Goal: Task Accomplishment & Management: Complete application form

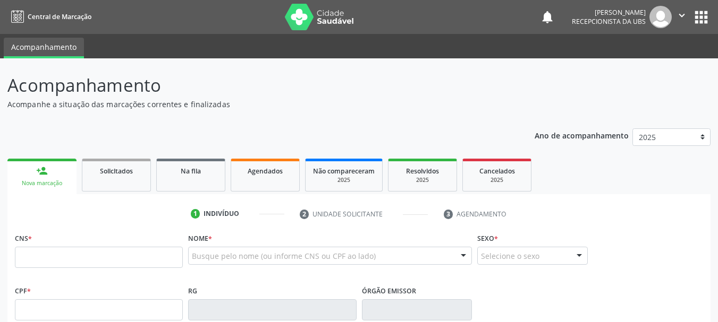
scroll to position [159, 0]
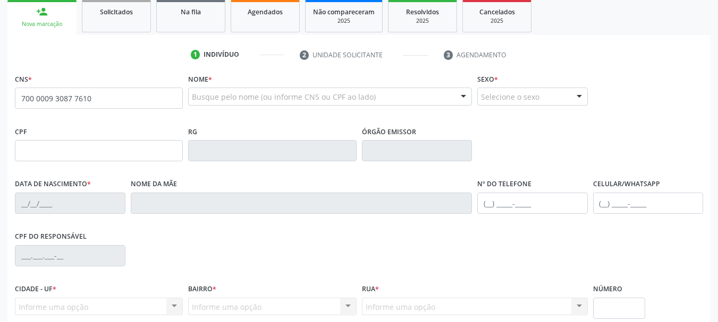
type input "700 0009 3087 7610"
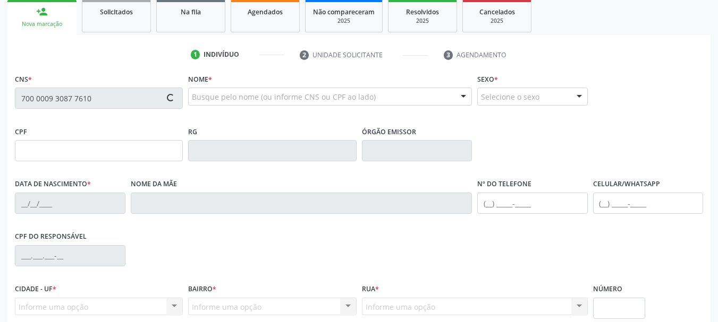
type input "029.271.384-35"
type input "[DATE]"
type input "[PERSON_NAME] da Conceição"
type input "[PHONE_NUMBER]"
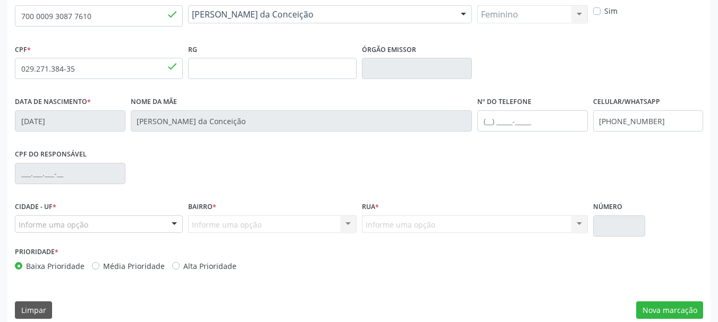
scroll to position [253, 0]
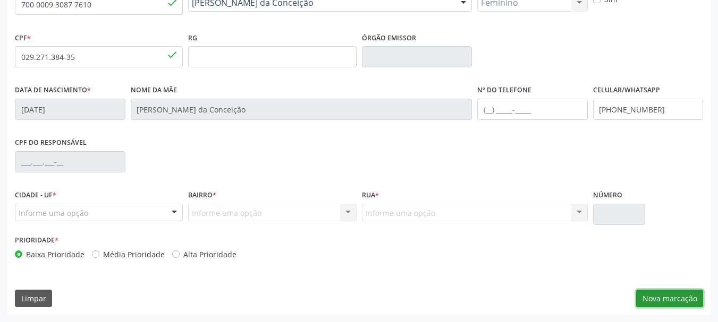
click at [671, 303] on button "Nova marcação" at bounding box center [669, 299] width 67 height 18
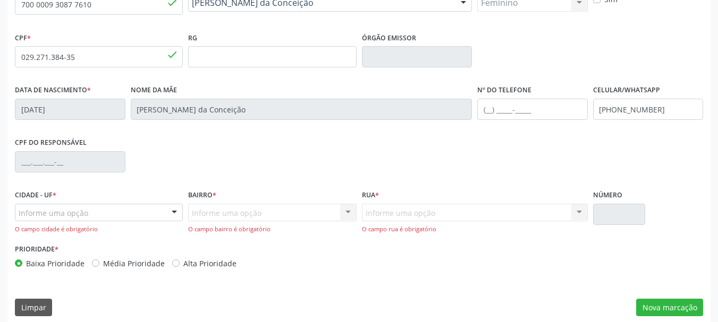
click at [105, 208] on div "Informe uma opção" at bounding box center [99, 213] width 168 height 18
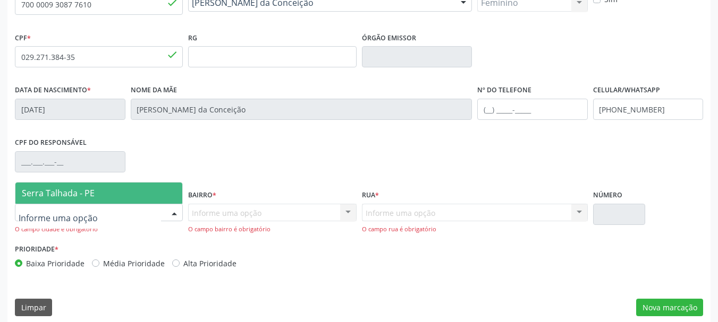
click at [105, 208] on input "text" at bounding box center [90, 218] width 142 height 21
click at [120, 190] on span "Serra Talhada - PE" at bounding box center [98, 193] width 167 height 21
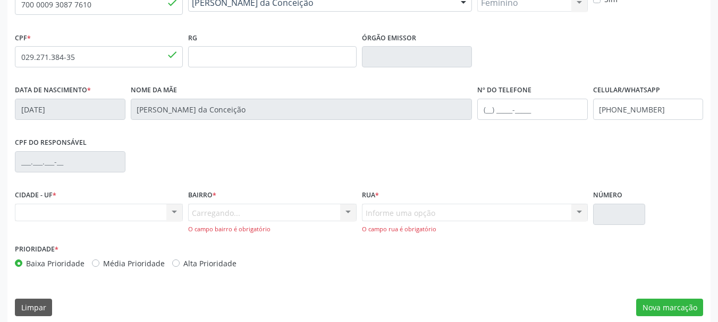
click at [241, 215] on div "Carregando... Nenhum resultado encontrado para: " " Nenhuma opção encontrada. D…" at bounding box center [272, 219] width 168 height 30
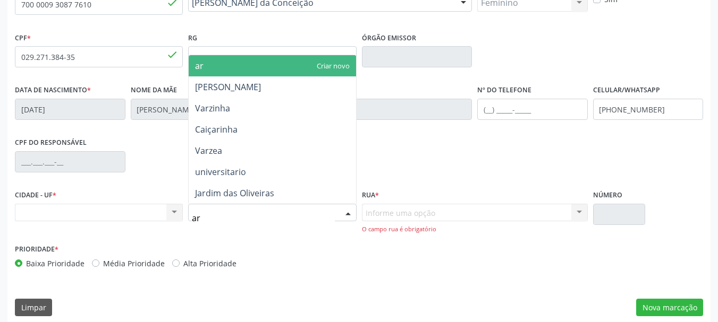
type input "a"
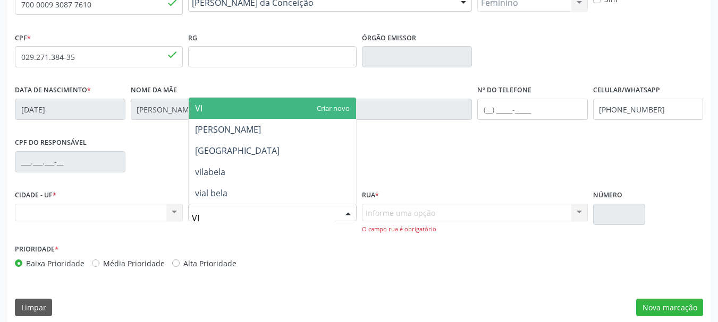
type input "VIL"
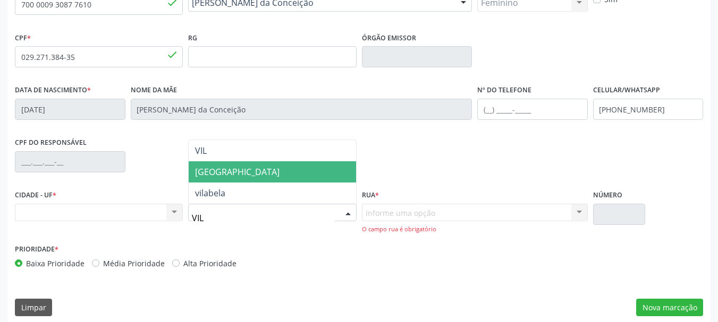
click at [256, 171] on span "[GEOGRAPHIC_DATA]" at bounding box center [272, 171] width 167 height 21
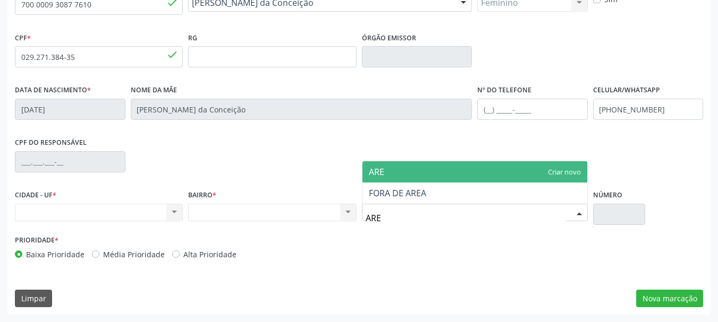
type input "AREA"
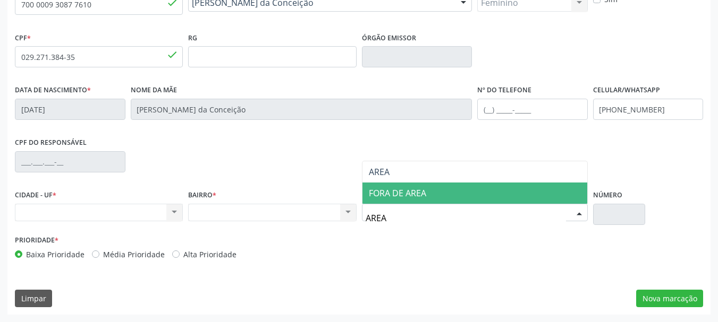
click at [419, 183] on span "FORA DE AREA" at bounding box center [474, 193] width 225 height 21
click at [419, 183] on div "CPF do responsável" at bounding box center [358, 161] width 693 height 53
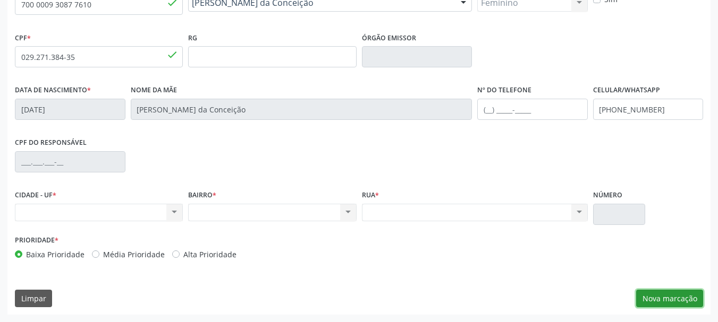
click at [673, 297] on button "Nova marcação" at bounding box center [669, 299] width 67 height 18
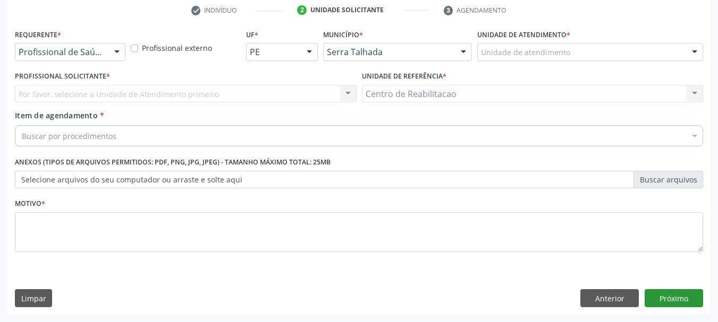
scroll to position [204, 0]
click at [19, 53] on input "text" at bounding box center [19, 57] width 0 height 21
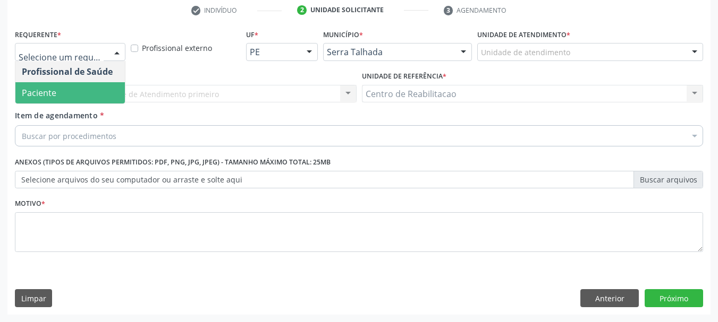
drag, startPoint x: 80, startPoint y: 92, endPoint x: 96, endPoint y: 89, distance: 16.3
click at [80, 93] on span "Paciente" at bounding box center [69, 92] width 109 height 21
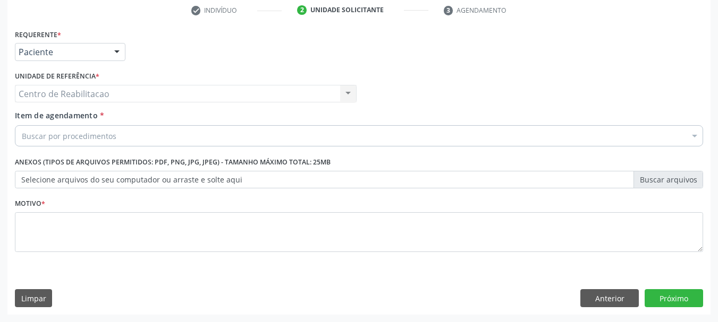
click at [98, 92] on div "Centro de Reabilitacao Centro de Reabilitacao Nenhum resultado encontrado para:…" at bounding box center [186, 94] width 342 height 18
click at [22, 137] on input "Item de agendamento *" at bounding box center [22, 135] width 0 height 21
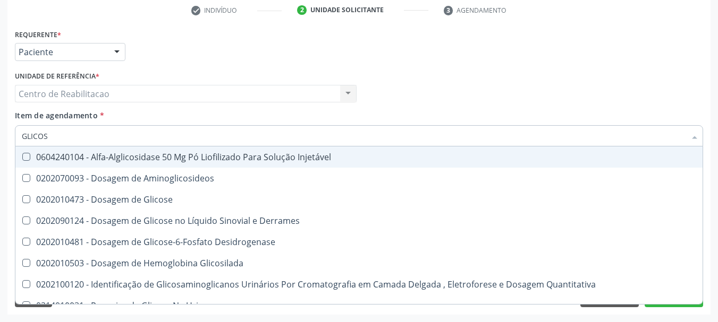
type input "GLICOSE"
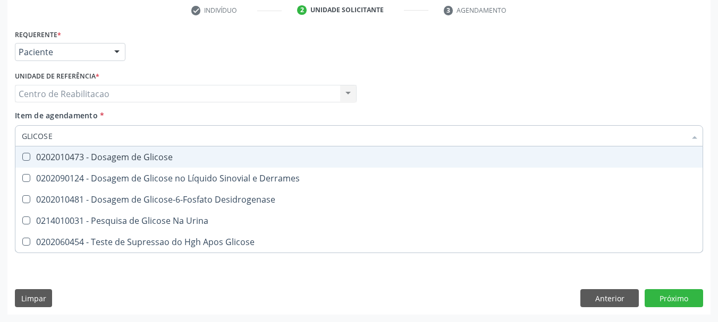
click at [95, 161] on div "0202010473 - Dosagem de Glicose" at bounding box center [359, 157] width 674 height 8
drag, startPoint x: 95, startPoint y: 134, endPoint x: 78, endPoint y: 135, distance: 17.0
click at [90, 134] on input "GLICOSE" at bounding box center [354, 135] width 664 height 21
drag, startPoint x: 78, startPoint y: 135, endPoint x: 44, endPoint y: 138, distance: 34.1
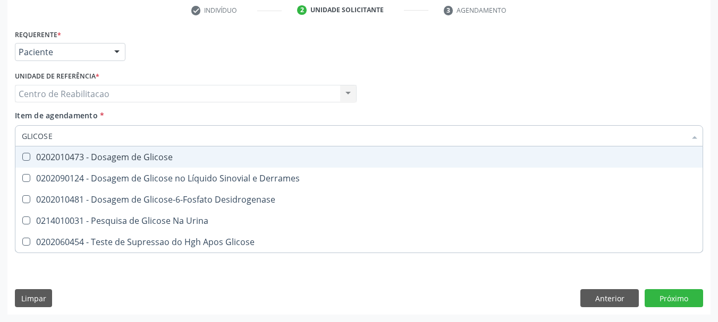
click at [52, 138] on input "GLICOSE" at bounding box center [354, 135] width 664 height 21
click at [44, 138] on input "GLICOSE" at bounding box center [354, 135] width 664 height 21
click at [17, 163] on span "0202010473 - Dosagem de Glicose" at bounding box center [358, 157] width 687 height 21
click at [36, 150] on span "0202010473 - Dosagem de Glicose" at bounding box center [358, 157] width 687 height 21
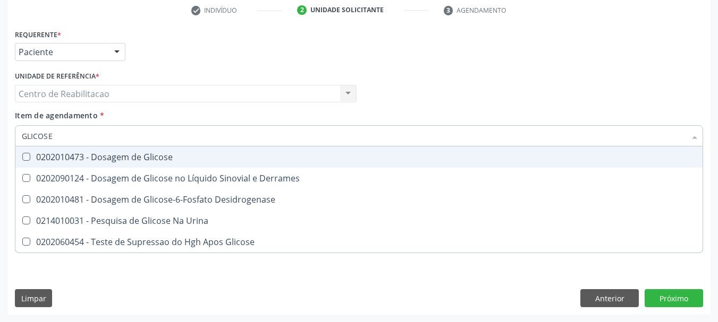
checkbox Glicose "true"
drag, startPoint x: 57, startPoint y: 140, endPoint x: 0, endPoint y: 139, distance: 56.9
click at [46, 141] on input "GLICOSE" at bounding box center [354, 135] width 664 height 21
click at [13, 143] on div "Item de agendamento * GLICOSE Desfazer seleção 0202010473 - Dosagem de Glicose …" at bounding box center [358, 130] width 693 height 41
click at [0, 138] on div "Acompanhamento Acompanhe a situação das marcações correntes e finalizadas Relat…" at bounding box center [359, 88] width 718 height 468
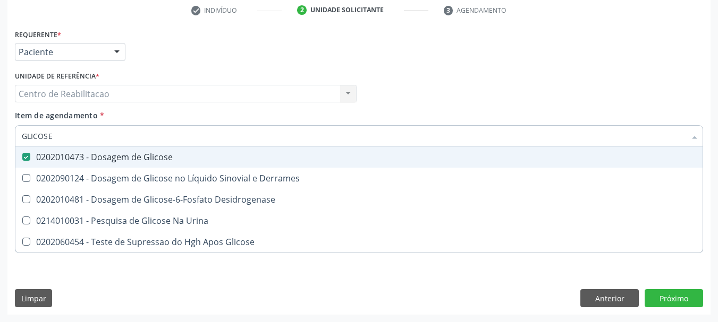
click at [0, 138] on div "Acompanhamento Acompanhe a situação das marcações correntes e finalizadas Relat…" at bounding box center [359, 88] width 718 height 468
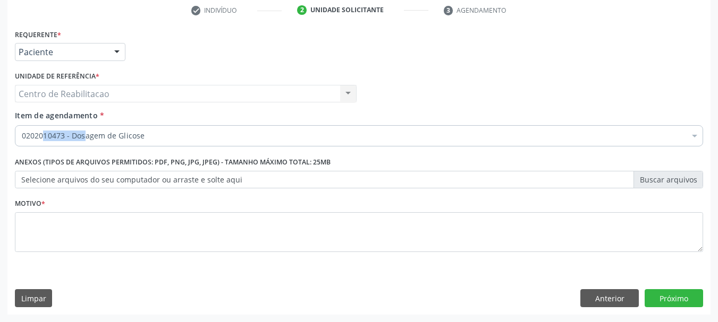
click at [68, 142] on div "0202010473 - Dosagem de Glicose" at bounding box center [359, 135] width 688 height 21
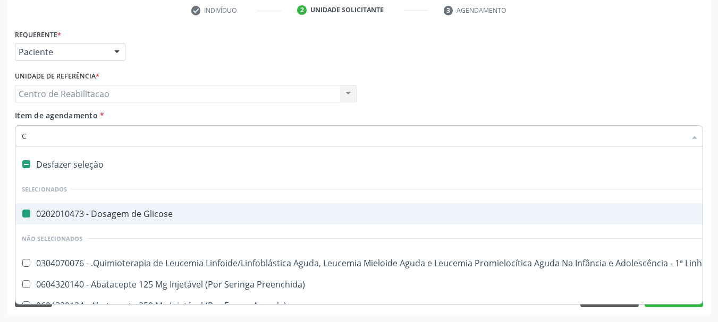
type input "CR"
checkbox Glicose "false"
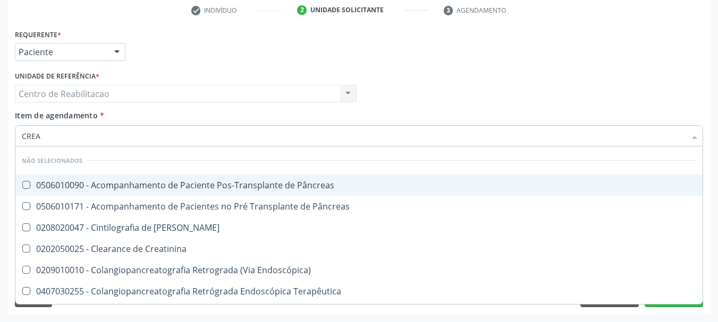
type input "CREAT"
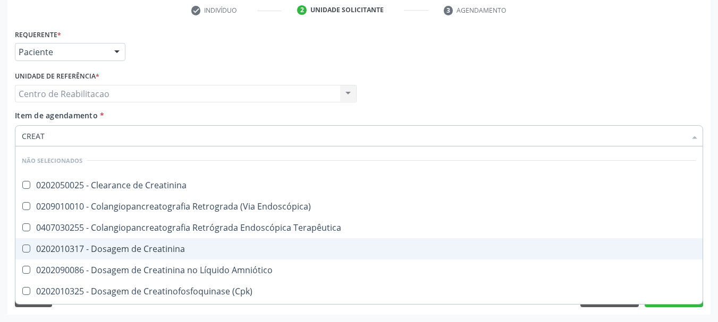
click at [80, 248] on div "0202010317 - Dosagem de Creatinina" at bounding box center [359, 249] width 674 height 8
checkbox Creatinina "true"
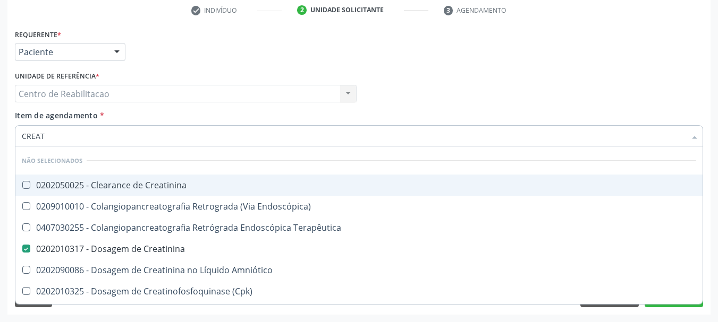
drag, startPoint x: 55, startPoint y: 138, endPoint x: 0, endPoint y: 132, distance: 55.6
click at [0, 136] on div "Acompanhamento Acompanhe a situação das marcações correntes e finalizadas Relat…" at bounding box center [359, 88] width 718 height 468
type input "CREAT"
click at [0, 134] on div "Acompanhamento Acompanhe a situação das marcações correntes e finalizadas Relat…" at bounding box center [359, 88] width 718 height 468
checkbox Creatinina "true"
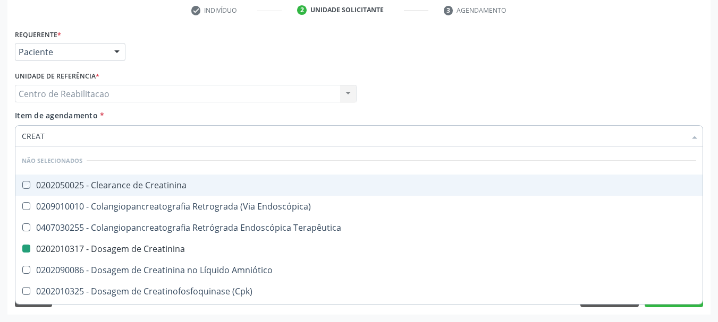
checkbox Creatinina "false"
checkbox Endoscópica\) "true"
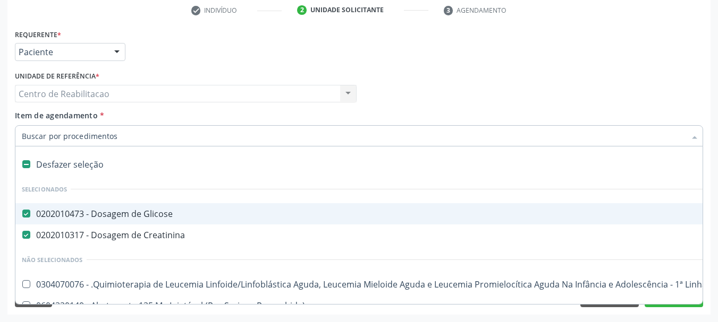
click at [32, 137] on input "Item de agendamento *" at bounding box center [354, 135] width 664 height 21
type input "UR"
checkbox Glicose "false"
checkbox Creatinina "false"
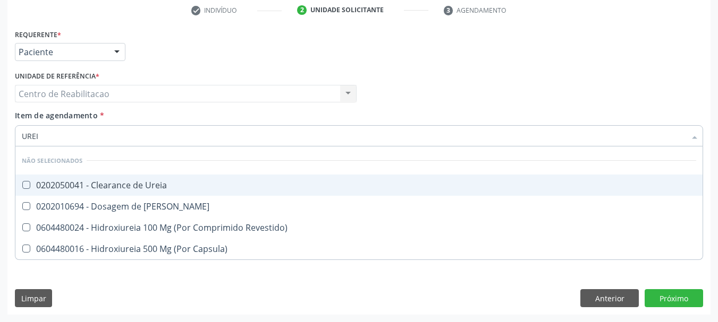
type input "UREIA"
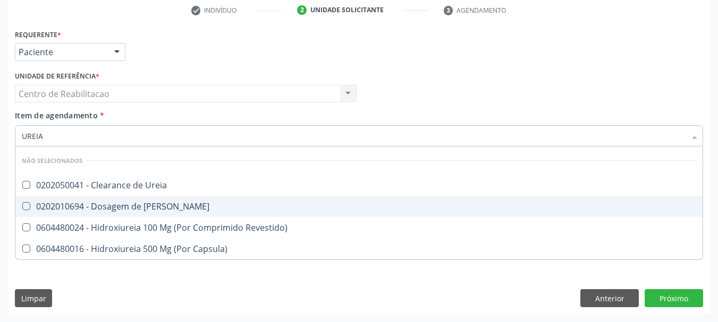
click at [23, 205] on Ureia at bounding box center [26, 206] width 8 height 8
click at [22, 205] on Ureia "checkbox" at bounding box center [18, 206] width 7 height 7
checkbox Ureia "true"
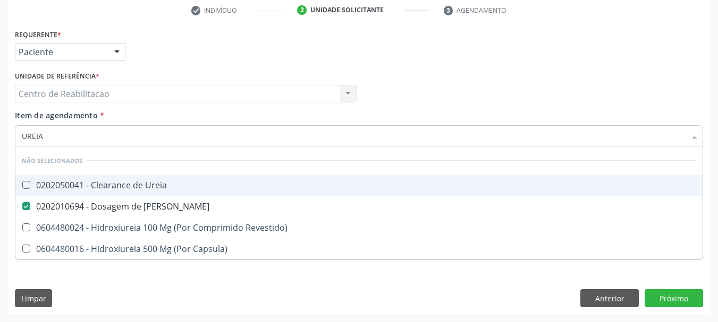
click at [26, 144] on input "UREIA" at bounding box center [354, 135] width 664 height 21
type input "UREIA"
click at [4, 147] on div "Acompanhamento Acompanhe a situação das marcações correntes e finalizadas Relat…" at bounding box center [359, 88] width 718 height 468
click at [0, 147] on div "Acompanhamento Acompanhe a situação das marcações correntes e finalizadas Relat…" at bounding box center [359, 88] width 718 height 468
click at [0, 144] on div "Acompanhamento Acompanhe a situação das marcações correntes e finalizadas Relat…" at bounding box center [359, 88] width 718 height 468
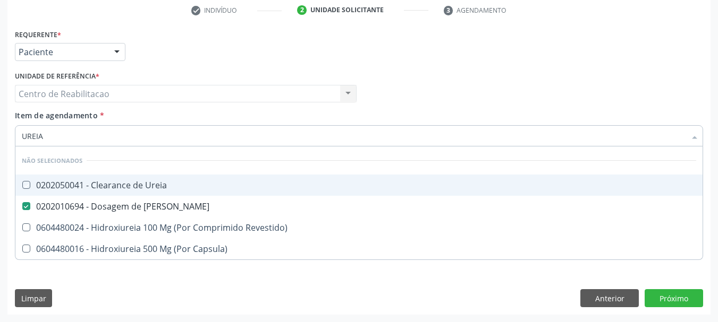
checkbox Ureia "true"
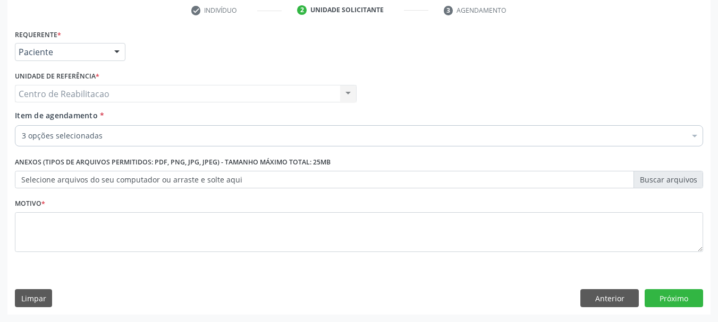
click at [22, 133] on input "Item de agendamento *" at bounding box center [22, 135] width 0 height 21
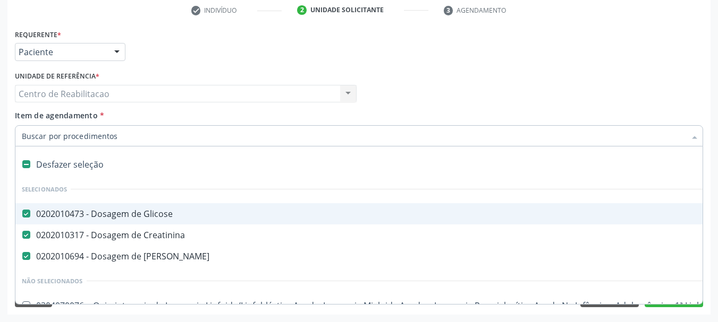
click at [70, 133] on input "Item de agendamento *" at bounding box center [354, 135] width 664 height 21
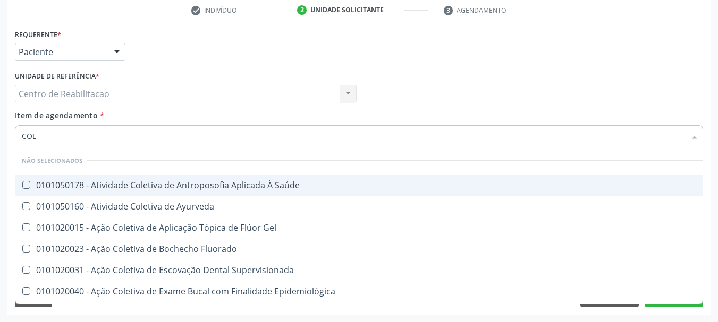
type input "COLE"
checkbox Saúde "false"
type input "COLES"
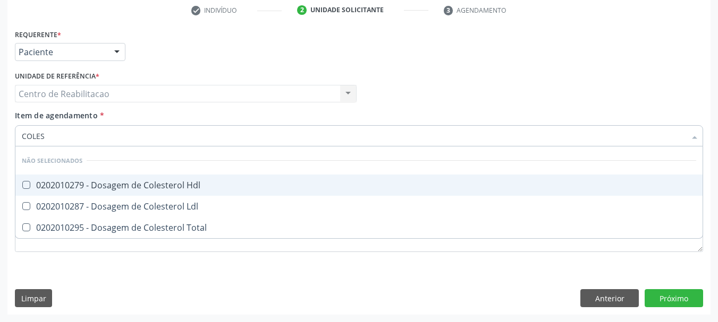
click at [23, 183] on Hdl at bounding box center [26, 185] width 8 height 8
click at [22, 183] on Hdl "checkbox" at bounding box center [18, 185] width 7 height 7
checkbox Hdl "true"
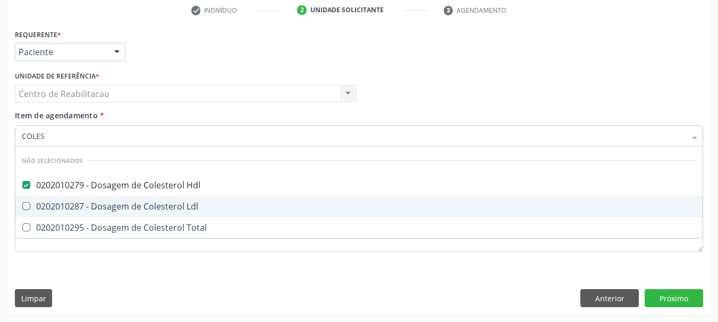
click at [27, 210] on Ldl at bounding box center [26, 206] width 8 height 8
click at [22, 210] on Ldl "checkbox" at bounding box center [18, 206] width 7 height 7
click at [27, 210] on Ldl at bounding box center [26, 206] width 8 height 8
click at [22, 210] on Ldl "checkbox" at bounding box center [18, 206] width 7 height 7
checkbox Ldl "false"
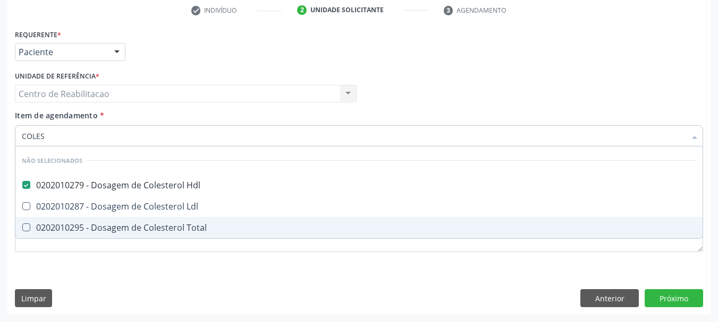
click at [27, 225] on Total at bounding box center [26, 228] width 8 height 8
click at [22, 225] on Total "checkbox" at bounding box center [18, 227] width 7 height 7
click at [27, 225] on Total at bounding box center [26, 228] width 8 height 8
click at [22, 225] on Total "checkbox" at bounding box center [18, 227] width 7 height 7
checkbox Total "false"
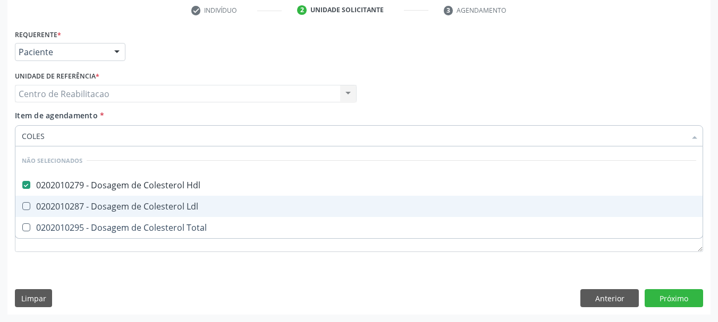
click at [25, 203] on Ldl at bounding box center [26, 206] width 8 height 8
click at [22, 203] on Ldl "checkbox" at bounding box center [18, 206] width 7 height 7
checkbox Ldl "true"
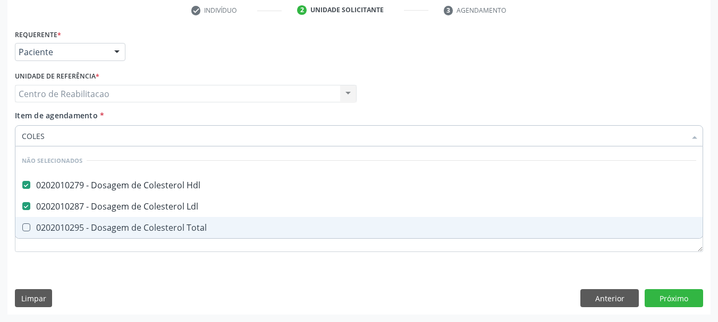
click at [27, 231] on Total at bounding box center [26, 228] width 8 height 8
click at [22, 231] on Total "checkbox" at bounding box center [18, 227] width 7 height 7
click at [27, 231] on Total at bounding box center [26, 228] width 8 height 8
click at [22, 231] on Total "checkbox" at bounding box center [18, 227] width 7 height 7
click at [25, 231] on Total at bounding box center [26, 228] width 8 height 8
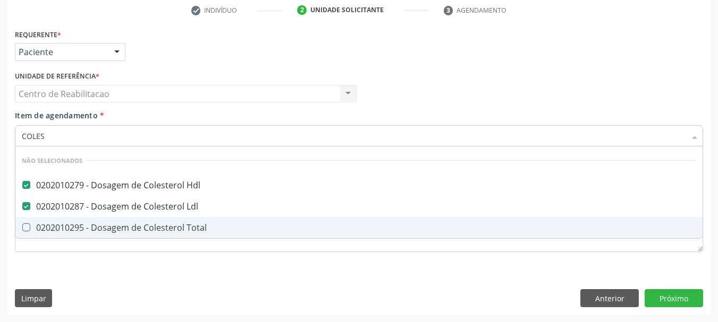
click at [22, 231] on Total "checkbox" at bounding box center [18, 227] width 7 height 7
checkbox Total "true"
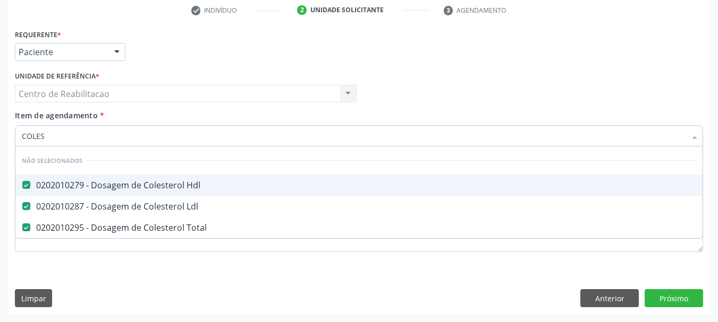
drag, startPoint x: 62, startPoint y: 131, endPoint x: 18, endPoint y: 134, distance: 43.7
click at [18, 134] on div "COLES" at bounding box center [359, 135] width 688 height 21
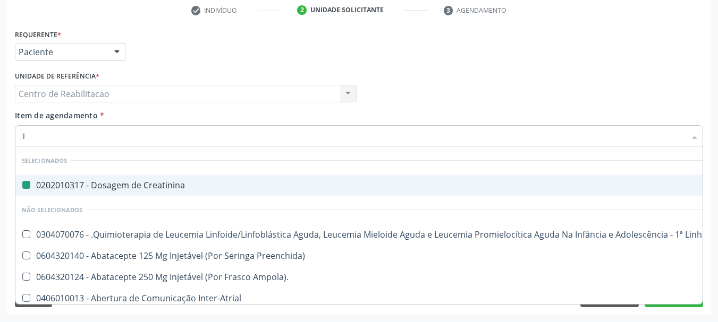
type input "TG"
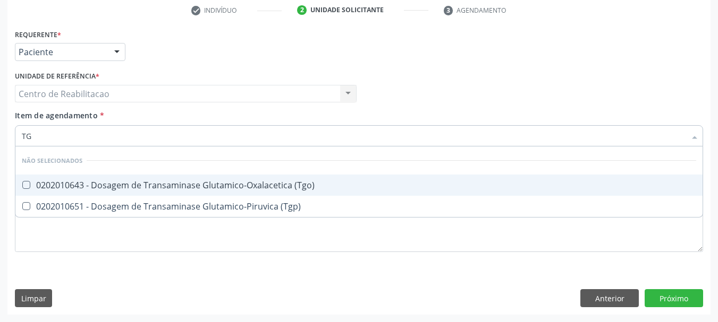
click at [28, 189] on \(Tgo\) at bounding box center [26, 185] width 8 height 8
click at [22, 189] on \(Tgo\) "checkbox" at bounding box center [18, 185] width 7 height 7
click at [28, 189] on \(Tgo\) at bounding box center [26, 185] width 8 height 8
click at [22, 189] on \(Tgo\) "checkbox" at bounding box center [18, 185] width 7 height 7
click at [24, 188] on \(Tgo\) at bounding box center [26, 185] width 8 height 8
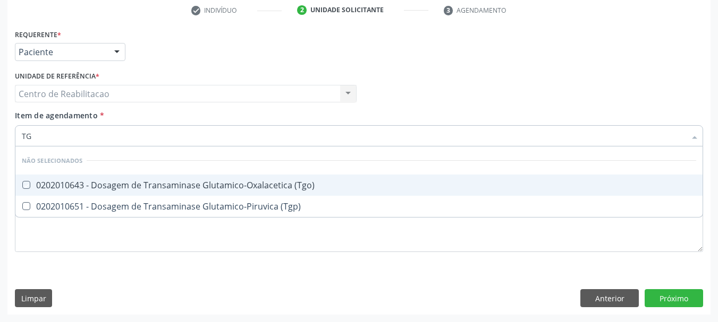
click at [22, 188] on \(Tgo\) "checkbox" at bounding box center [18, 185] width 7 height 7
click at [24, 188] on \(Tgo\) at bounding box center [26, 185] width 8 height 8
click at [22, 188] on \(Tgo\) "checkbox" at bounding box center [18, 185] width 7 height 7
click at [24, 188] on \(Tgo\) at bounding box center [26, 185] width 8 height 8
click at [22, 188] on \(Tgo\) "checkbox" at bounding box center [18, 185] width 7 height 7
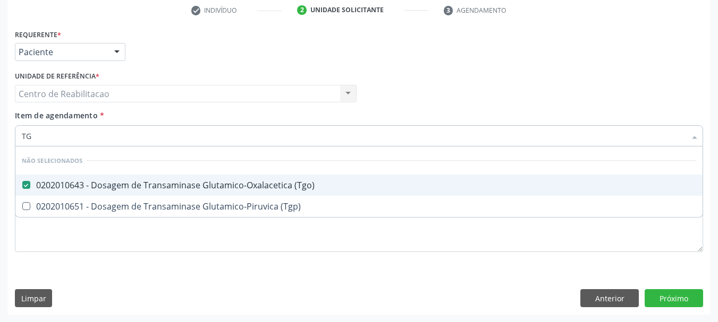
checkbox \(Tgo\) "true"
click at [40, 138] on input "TG" at bounding box center [354, 135] width 664 height 21
click at [15, 143] on div "TG" at bounding box center [359, 135] width 688 height 21
type input "TR"
checkbox \(Tgo\) "false"
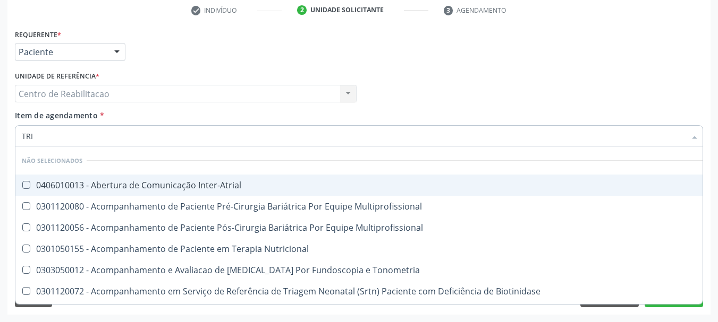
type input "TRIG"
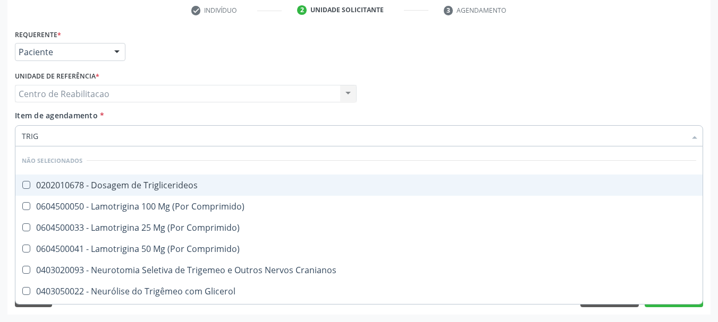
click at [24, 184] on Triglicerideos at bounding box center [26, 185] width 8 height 8
click at [22, 184] on Triglicerideos "checkbox" at bounding box center [18, 185] width 7 height 7
checkbox Triglicerideos "true"
drag, startPoint x: 51, startPoint y: 130, endPoint x: 21, endPoint y: 138, distance: 30.8
click at [21, 138] on div "TRIG" at bounding box center [359, 135] width 688 height 21
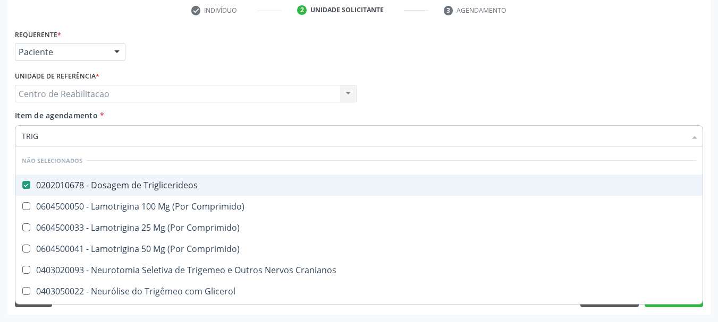
type input "TRIG"
click at [21, 138] on div "TRIG" at bounding box center [359, 135] width 688 height 21
checkbox Comprimido\) "true"
checkbox Cranianos "true"
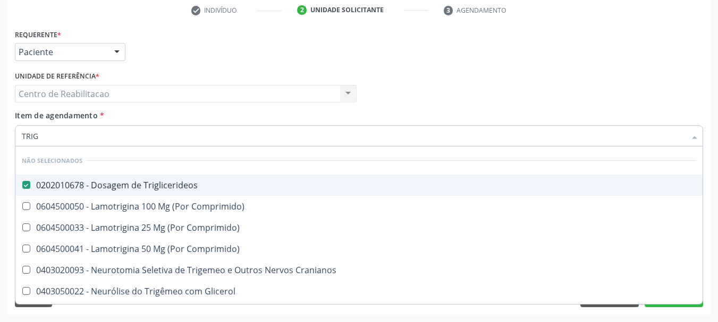
checkbox Glicerol "true"
checkbox Espinal "true"
checkbox Comprimido\) "true"
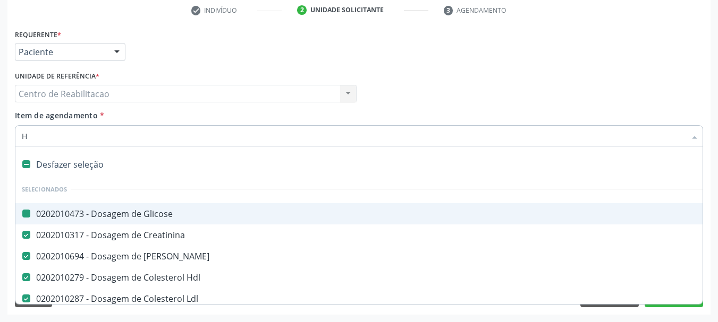
type input "HE"
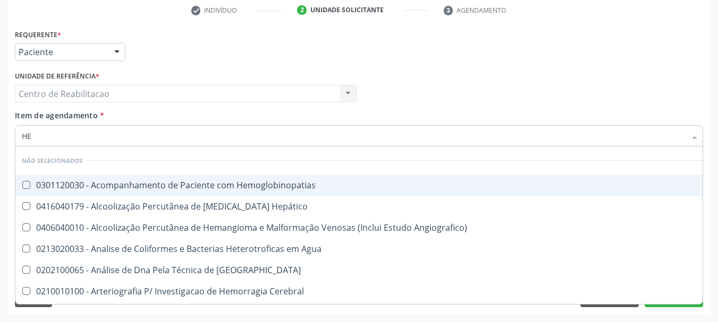
checkbox Hemoglobinopatias "false"
checkbox Angiografico\) "false"
checkbox Agua "false"
checkbox Blot "false"
checkbox Cerebral "false"
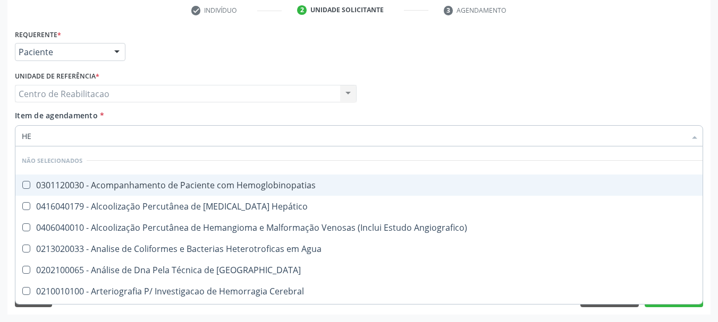
checkbox Geo-Helmintíases "false"
checkbox Peçonhentos\ "false"
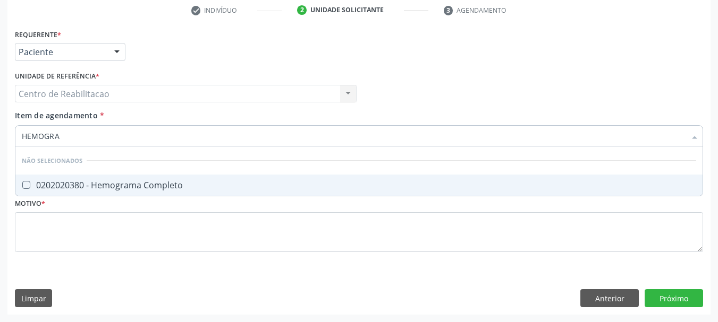
type input "HEMOGRAM"
click at [27, 184] on Completo at bounding box center [26, 185] width 8 height 8
click at [22, 184] on Completo "checkbox" at bounding box center [18, 185] width 7 height 7
checkbox Completo "true"
drag, startPoint x: 62, startPoint y: 137, endPoint x: 0, endPoint y: 100, distance: 71.4
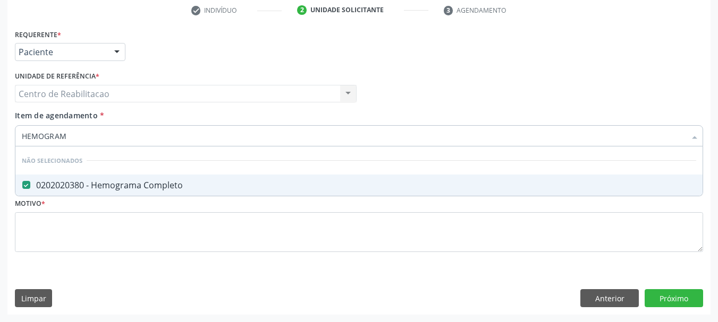
click at [14, 144] on div "Item de agendamento * HEMOGRAM Desfazer seleção Não selecionados 0202020380 - H…" at bounding box center [358, 130] width 693 height 41
click at [11, 142] on div "Requerente * Paciente Profissional de Saúde Paciente Nenhum resultado encontrad…" at bounding box center [358, 171] width 703 height 288
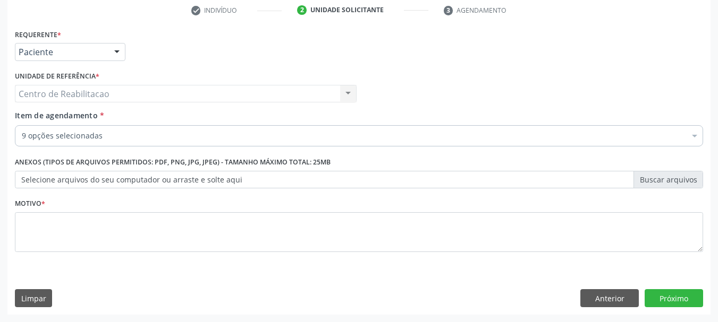
click at [22, 131] on input "Item de agendamento *" at bounding box center [22, 135] width 0 height 21
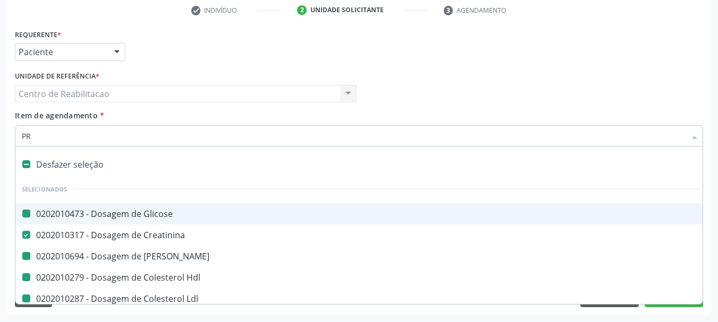
type input "PRO"
checkbox Glicose "false"
checkbox Ureia "false"
checkbox Hdl "false"
checkbox Ldl "false"
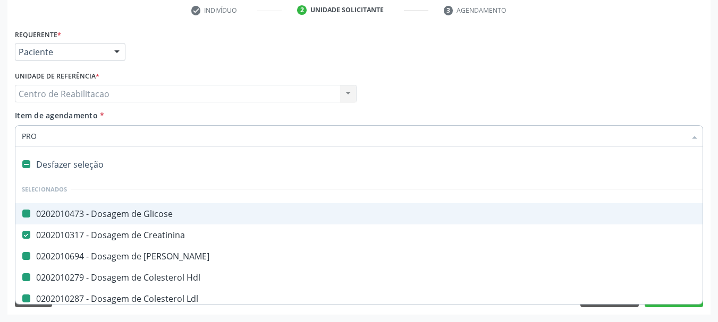
checkbox Total "false"
checkbox \(Tgo\) "false"
checkbox Triglicerideos "false"
checkbox Completo "false"
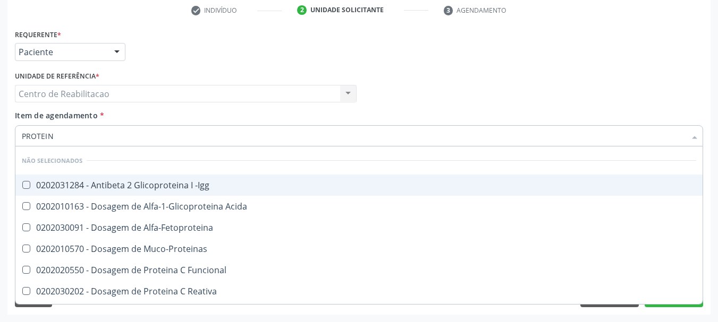
type input "PROTEINA"
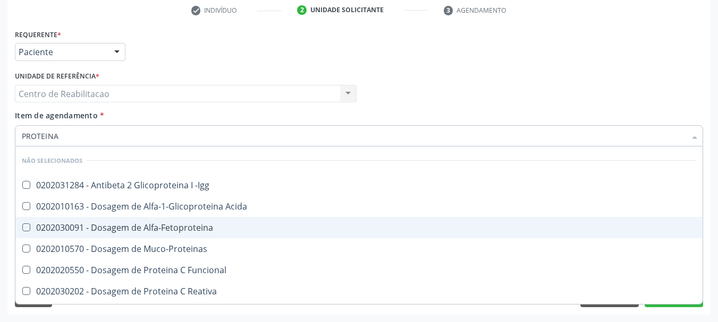
scroll to position [53, 0]
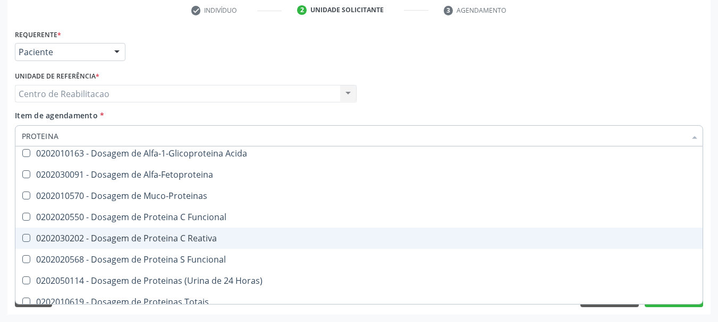
click at [27, 234] on span "0202030202 - Dosagem de Proteina C Reativa" at bounding box center [358, 238] width 687 height 21
click at [25, 242] on Reativa at bounding box center [26, 238] width 8 height 8
click at [22, 242] on Reativa "checkbox" at bounding box center [18, 238] width 7 height 7
checkbox Reativa "true"
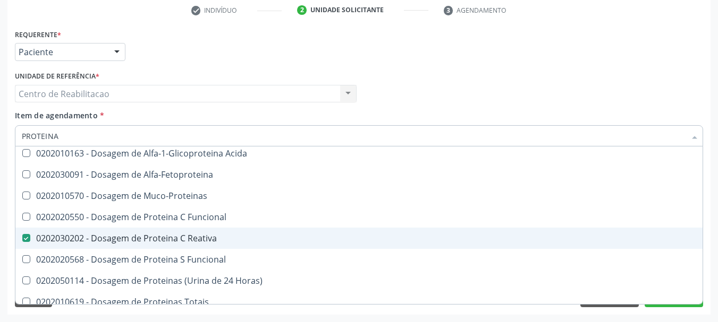
click at [0, 240] on div "Acompanhamento Acompanhe a situação das marcações correntes e finalizadas Relat…" at bounding box center [359, 88] width 718 height 468
checkbox -Igg "true"
checkbox Alfa-Fetoproteina "true"
checkbox Muco-Proteinas "true"
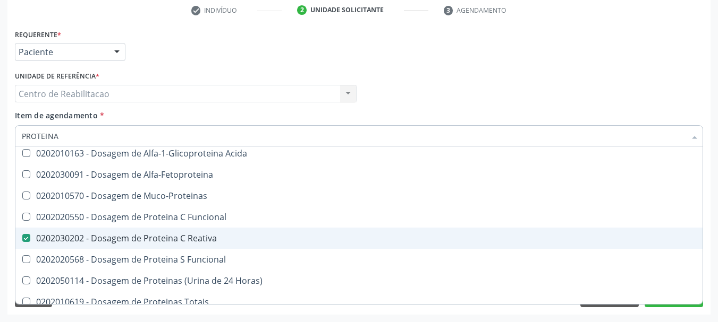
checkbox Funcional "true"
checkbox Horas\) "true"
checkbox Totais "true"
checkbox Acida "true"
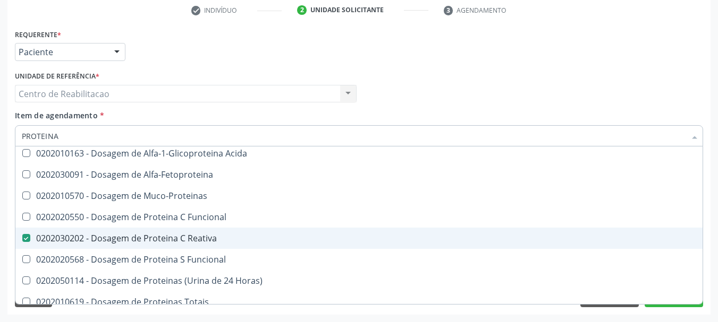
checkbox Fracoes "true"
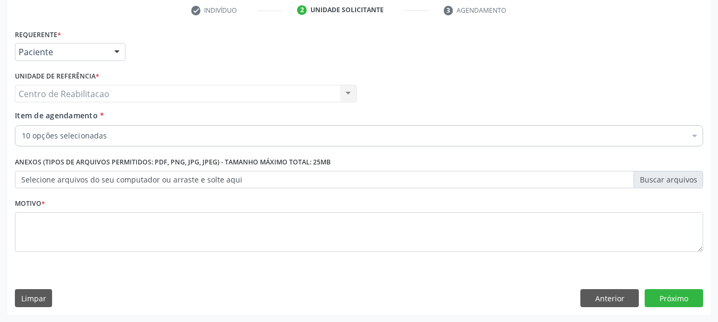
scroll to position [0, 0]
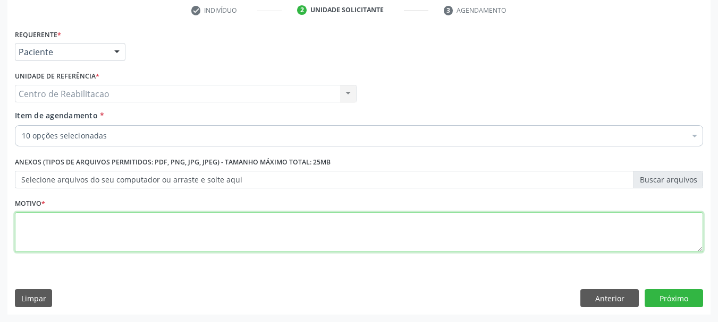
click at [30, 245] on textarea at bounding box center [359, 232] width 688 height 40
type textarea "*"
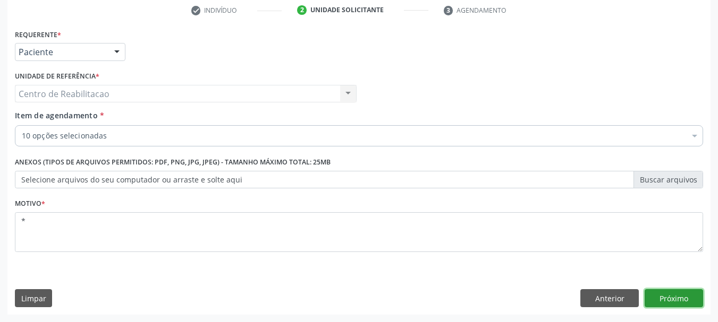
click at [649, 304] on button "Próximo" at bounding box center [673, 299] width 58 height 18
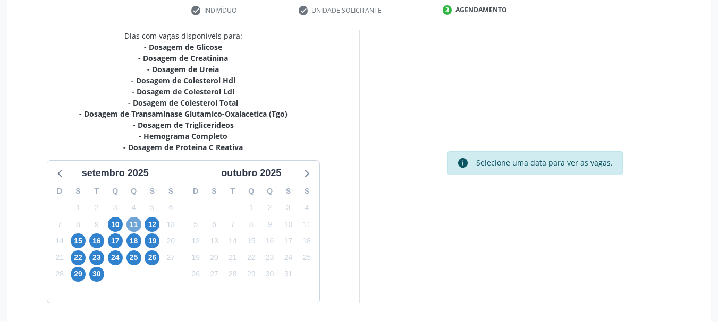
click at [133, 223] on span "11" at bounding box center [133, 224] width 15 height 15
click at [76, 241] on span "15" at bounding box center [78, 241] width 15 height 15
click at [91, 237] on span "16" at bounding box center [96, 241] width 15 height 15
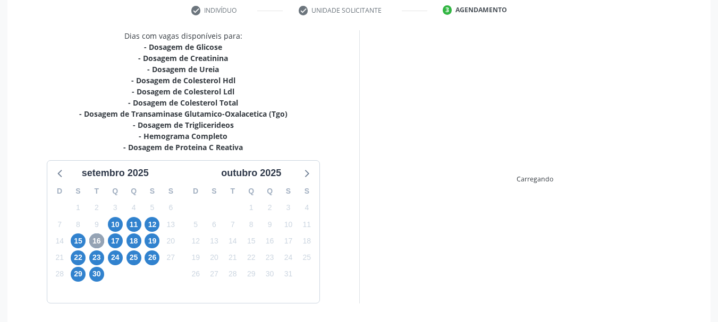
drag, startPoint x: 94, startPoint y: 238, endPoint x: 98, endPoint y: 242, distance: 5.6
click at [95, 240] on span "16" at bounding box center [96, 241] width 15 height 15
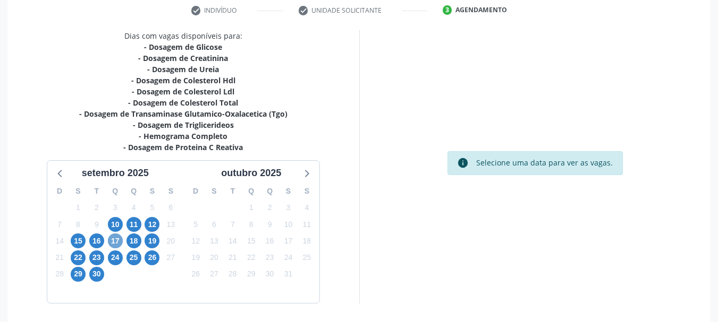
click at [113, 242] on span "17" at bounding box center [115, 241] width 15 height 15
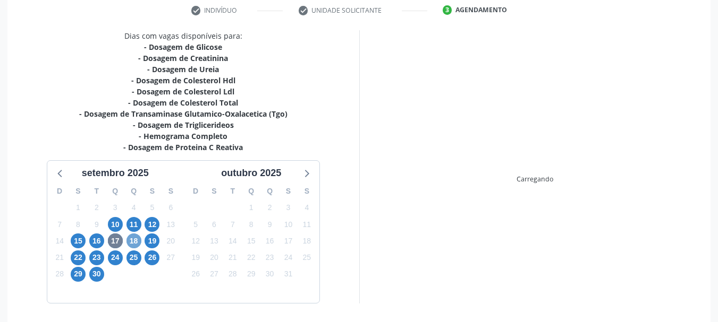
click at [134, 245] on span "18" at bounding box center [133, 241] width 15 height 15
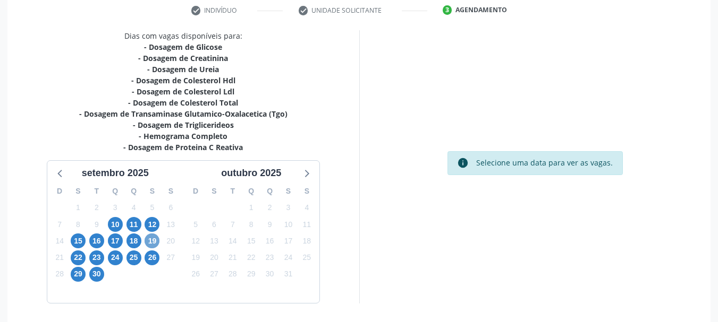
click at [156, 240] on span "19" at bounding box center [151, 241] width 15 height 15
click at [151, 257] on span "26" at bounding box center [151, 258] width 15 height 15
click at [151, 258] on span "26" at bounding box center [151, 258] width 15 height 15
click at [133, 255] on span "25" at bounding box center [133, 258] width 15 height 15
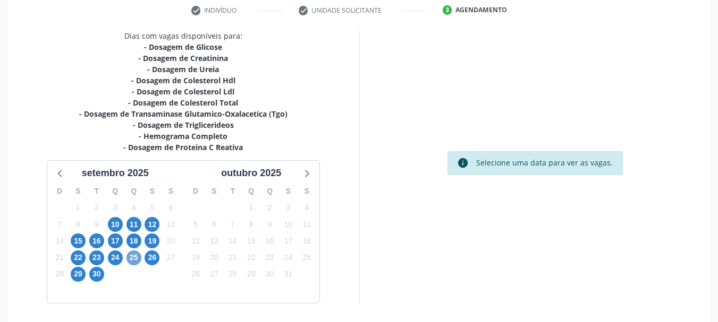
click at [133, 255] on span "25" at bounding box center [133, 258] width 15 height 15
click at [115, 256] on span "24" at bounding box center [115, 258] width 15 height 15
click at [98, 257] on span "23" at bounding box center [96, 258] width 15 height 15
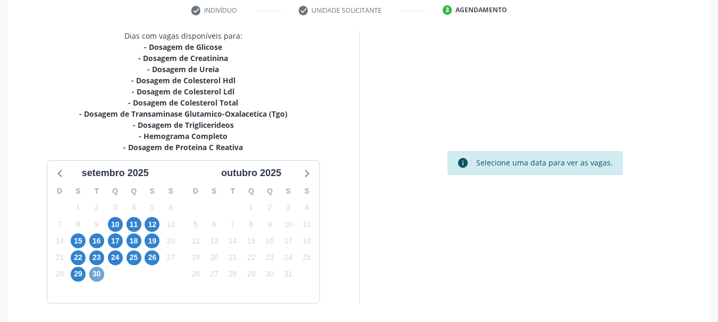
click at [99, 273] on span "30" at bounding box center [96, 274] width 15 height 15
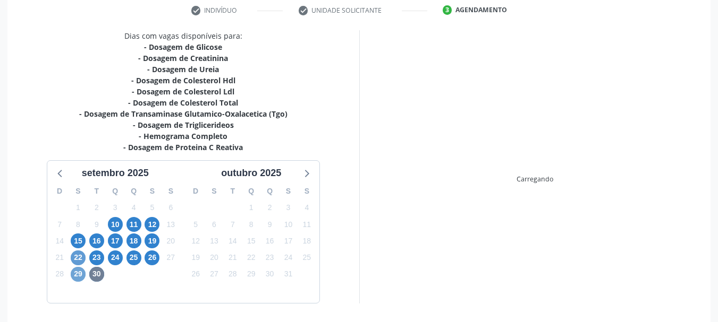
drag, startPoint x: 82, startPoint y: 275, endPoint x: 76, endPoint y: 261, distance: 14.8
click at [81, 275] on span "29" at bounding box center [78, 274] width 15 height 15
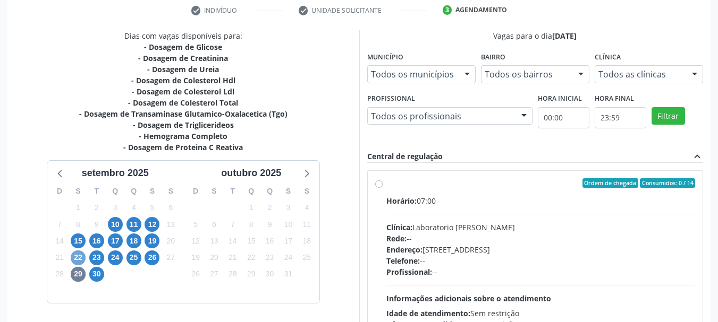
click at [76, 257] on span "22" at bounding box center [78, 258] width 15 height 15
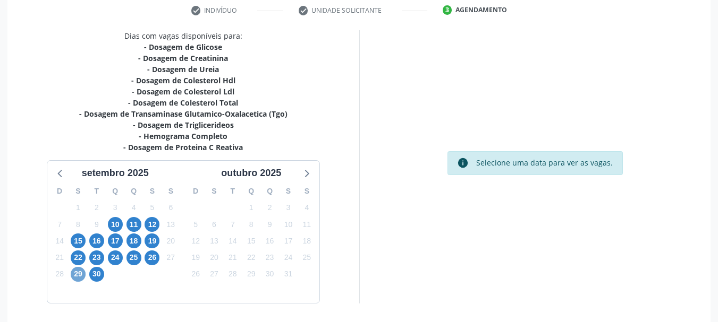
click at [82, 269] on span "29" at bounding box center [78, 274] width 15 height 15
click at [73, 280] on span "29" at bounding box center [78, 274] width 15 height 15
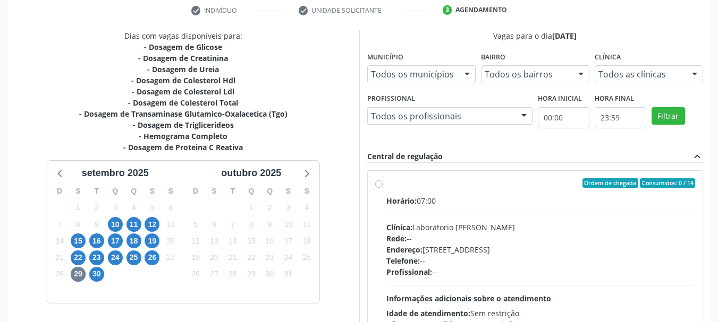
click at [386, 183] on label "Ordem de chegada Consumidos: 0 / 14 Horário: 07:00 Clínica: Laboratorio [PERSON…" at bounding box center [540, 259] width 309 height 163
click at [376, 183] on input "Ordem de chegada Consumidos: 0 / 14 Horário: 07:00 Clínica: Laboratorio [PERSON…" at bounding box center [378, 183] width 7 height 10
radio input "true"
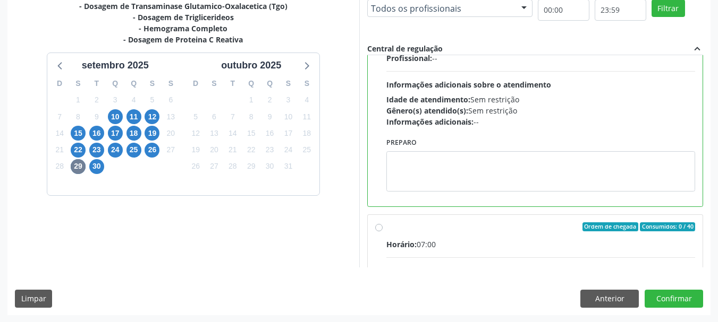
scroll to position [312, 0]
click at [666, 310] on div "Dias com vagas disponíveis para: - Dosagem de Glicose - Dosagem de Creatinina -…" at bounding box center [358, 118] width 703 height 393
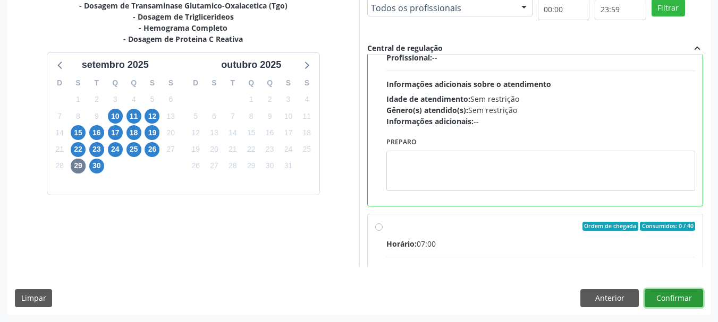
click at [664, 295] on button "Confirmar" at bounding box center [673, 299] width 58 height 18
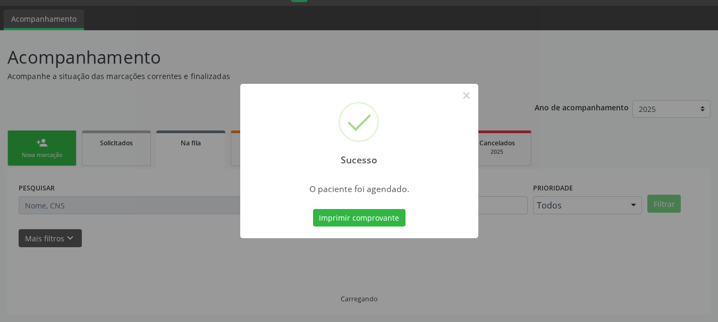
scroll to position [28, 0]
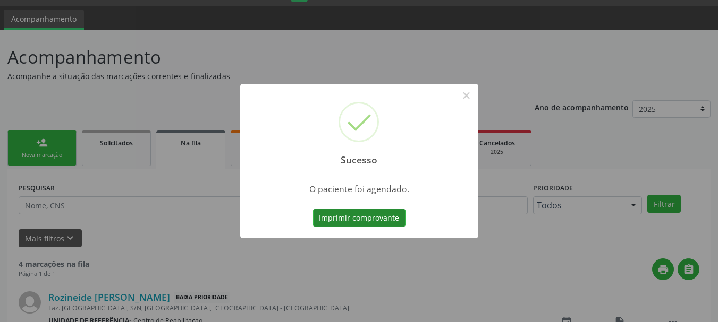
click at [376, 218] on button "Imprimir comprovante" at bounding box center [359, 218] width 92 height 18
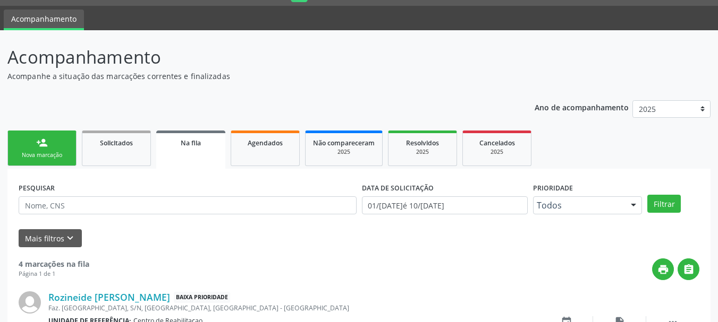
click at [49, 147] on link "person_add Nova marcação" at bounding box center [41, 149] width 69 height 36
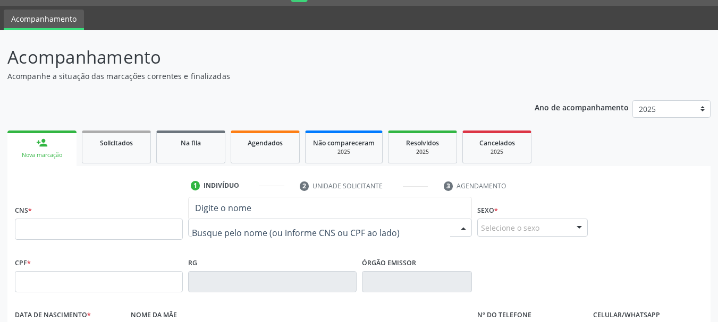
click at [210, 228] on input "text" at bounding box center [321, 233] width 258 height 21
drag, startPoint x: 14, startPoint y: 236, endPoint x: 27, endPoint y: 230, distance: 14.0
click at [16, 236] on div "CNS *" at bounding box center [98, 228] width 173 height 53
click at [31, 229] on input "text" at bounding box center [99, 229] width 168 height 21
paste input "898 0500 1670 0122"
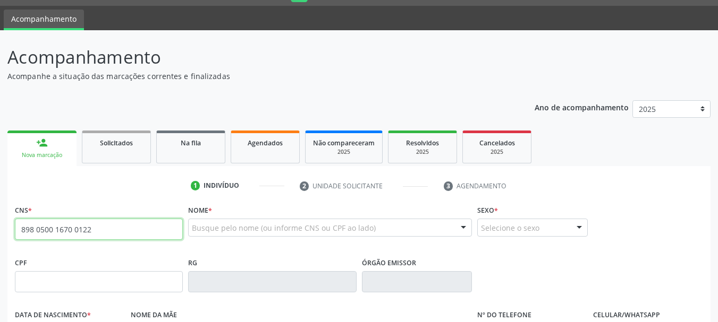
type input "898 0500 1670 0122"
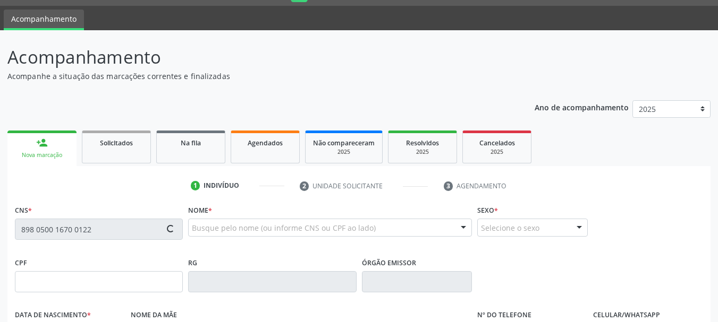
type input "30/[DATE]"
type input "S/N"
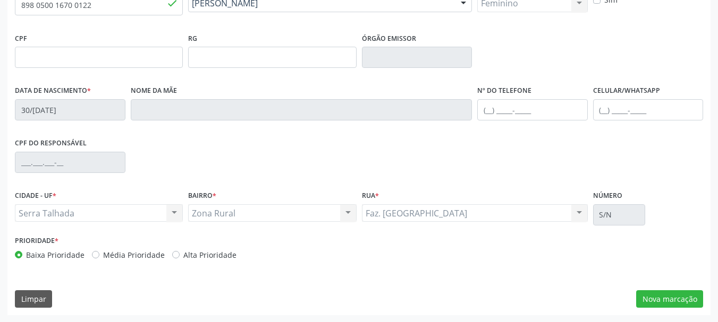
scroll to position [253, 0]
click at [649, 305] on button "Nova marcação" at bounding box center [669, 299] width 67 height 18
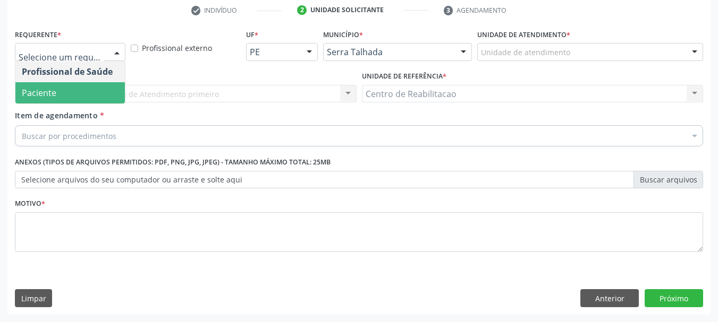
click at [77, 103] on span "Paciente" at bounding box center [69, 92] width 109 height 21
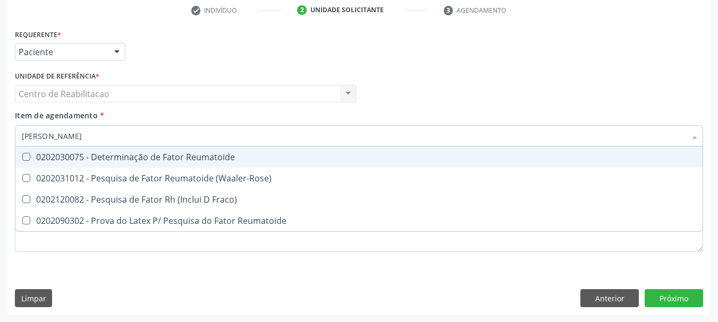
type input "FATOR RE"
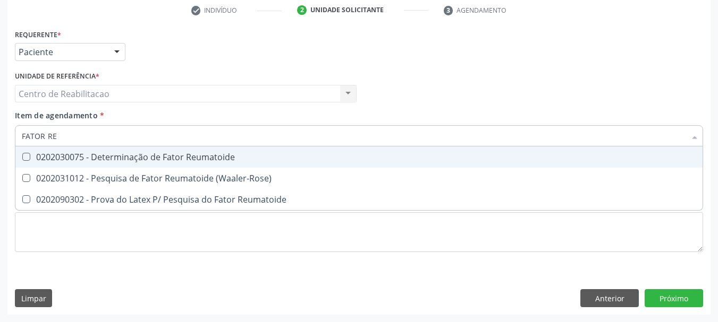
click at [33, 163] on span "0202030075 - Determinação de Fator Reumatoide" at bounding box center [358, 157] width 687 height 21
checkbox Reumatoide "true"
click at [14, 206] on div "Motivo *" at bounding box center [358, 231] width 693 height 71
click at [13, 206] on div "Motivo *" at bounding box center [358, 231] width 693 height 71
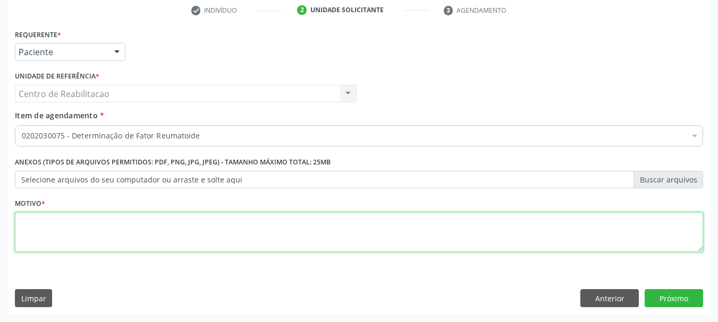
click at [51, 239] on textarea at bounding box center [359, 232] width 688 height 40
type textarea "*"
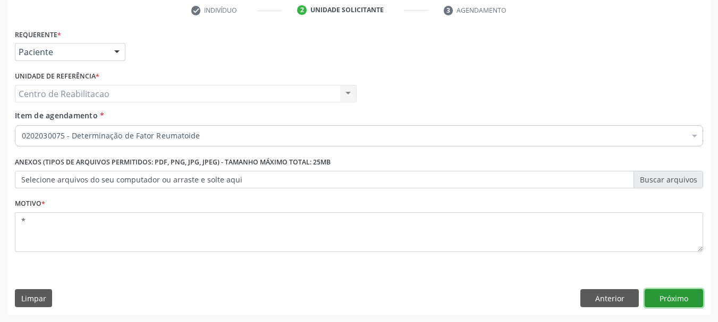
click at [687, 301] on button "Próximo" at bounding box center [673, 299] width 58 height 18
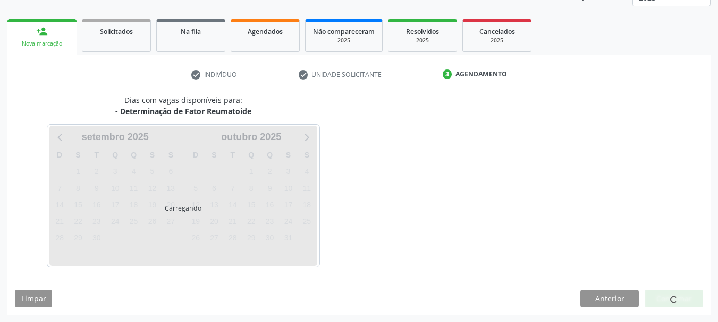
scroll to position [140, 0]
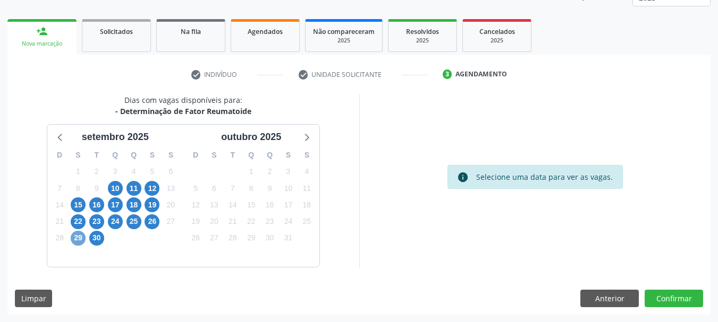
click at [80, 236] on span "29" at bounding box center [78, 238] width 15 height 15
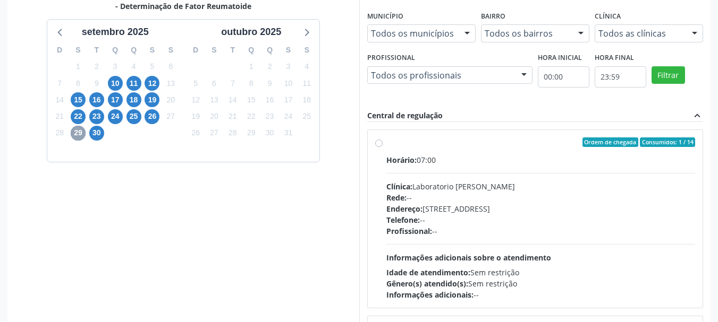
scroll to position [246, 0]
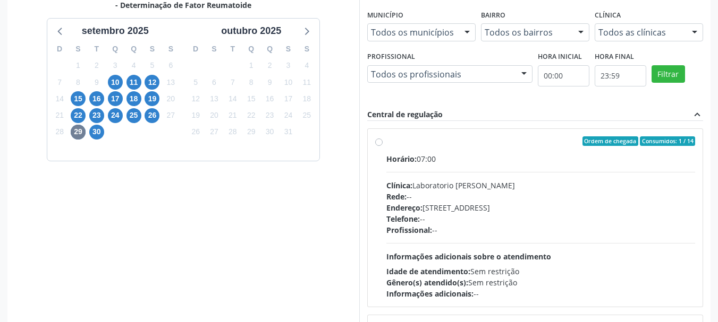
click at [386, 142] on label "Ordem de chegada Consumidos: 1 / 14 Horário: 07:00 Clínica: Laboratorio [PERSON…" at bounding box center [540, 218] width 309 height 163
click at [375, 142] on input "Ordem de chegada Consumidos: 1 / 14 Horário: 07:00 Clínica: Laboratorio [PERSON…" at bounding box center [378, 142] width 7 height 10
radio input "true"
click at [386, 142] on label "Ordem de chegada Consumidos: 1 / 14 Horário: 07:00 Clínica: Laboratorio [PERSON…" at bounding box center [540, 218] width 309 height 163
click at [375, 142] on input "Ordem de chegada Consumidos: 1 / 14 Horário: 07:00 Clínica: Laboratorio [PERSON…" at bounding box center [378, 142] width 7 height 10
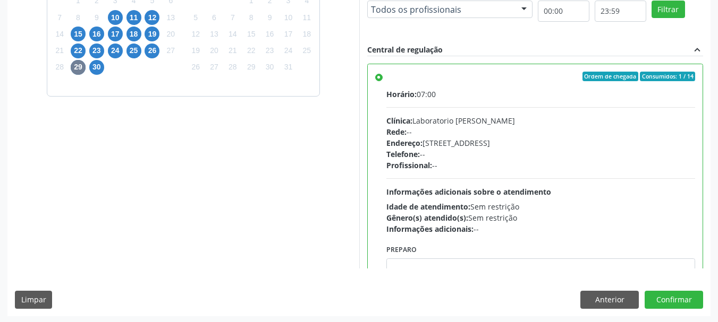
scroll to position [312, 0]
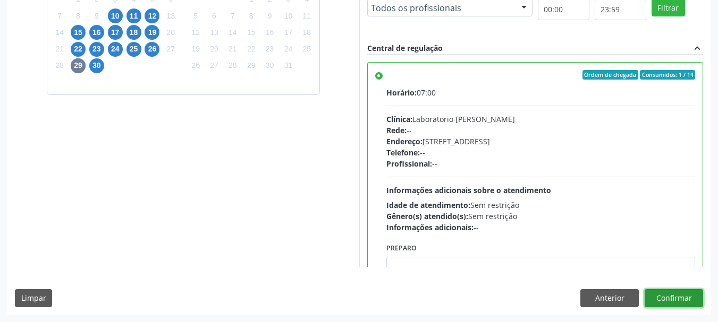
click at [673, 298] on button "Confirmar" at bounding box center [673, 299] width 58 height 18
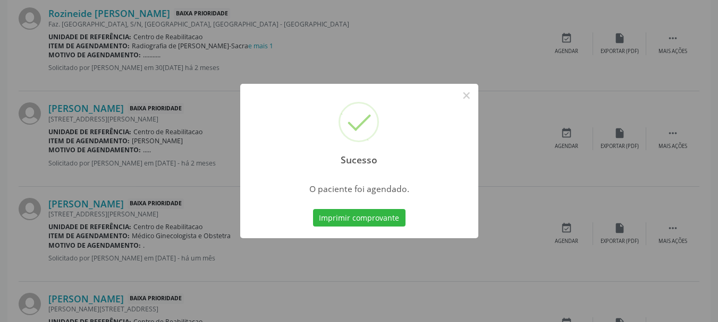
scroll to position [28, 0]
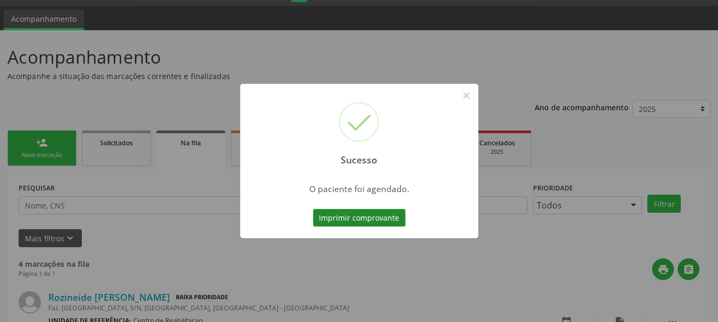
click at [358, 223] on button "Imprimir comprovante" at bounding box center [359, 218] width 92 height 18
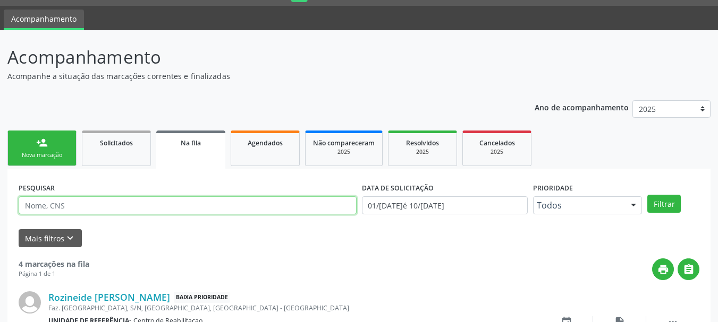
drag, startPoint x: 61, startPoint y: 198, endPoint x: 41, endPoint y: 147, distance: 54.2
click at [61, 198] on input "text" at bounding box center [188, 206] width 338 height 18
click at [37, 139] on div "person_add" at bounding box center [42, 143] width 12 height 12
click at [40, 150] on link "person_add Nova marcação" at bounding box center [41, 149] width 69 height 36
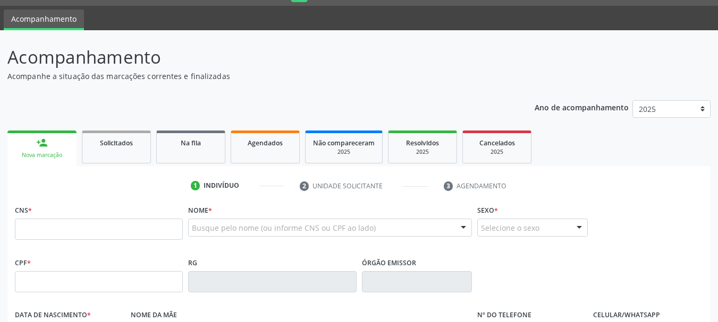
drag, startPoint x: 61, startPoint y: 192, endPoint x: 53, endPoint y: 208, distance: 17.3
click at [38, 221] on input "text" at bounding box center [99, 229] width 168 height 21
type input "898 0051 1584 3651"
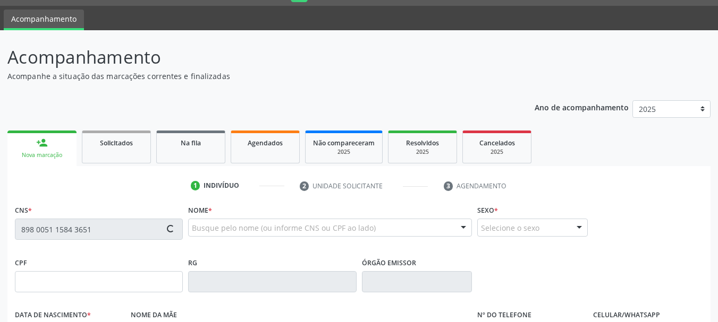
type input "152.794.424-70"
type input "[DATE]"
type input "[PERSON_NAME]"
type input "[PHONE_NUMBER]"
type input "023.972.594-86"
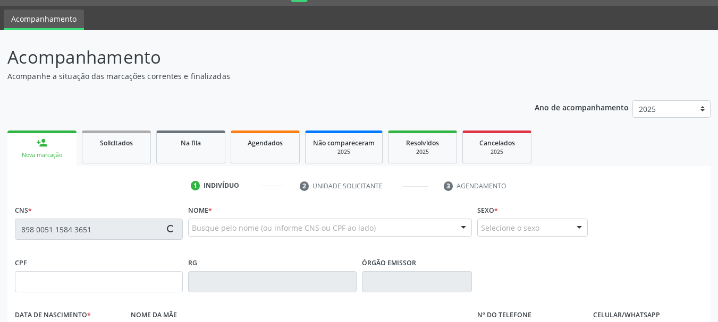
type input "S/N"
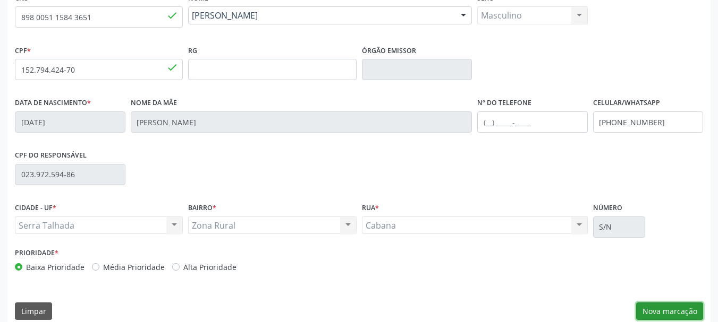
click at [682, 317] on button "Nova marcação" at bounding box center [669, 312] width 67 height 18
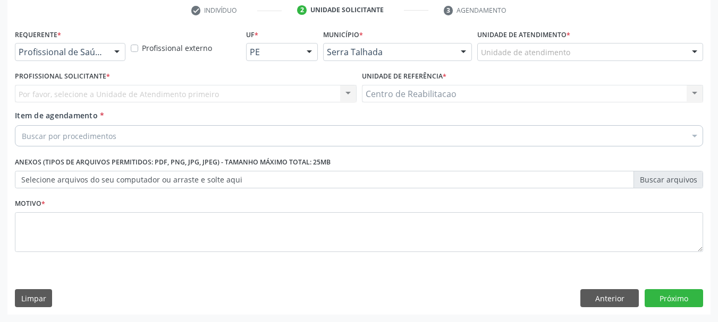
click at [81, 46] on div "Profissional de Saúde" at bounding box center [70, 52] width 110 height 18
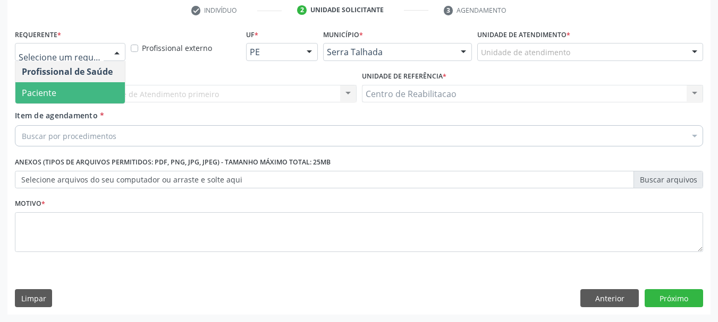
drag, startPoint x: 57, startPoint y: 98, endPoint x: 59, endPoint y: 116, distance: 18.2
click at [57, 98] on span "Paciente" at bounding box center [69, 92] width 109 height 21
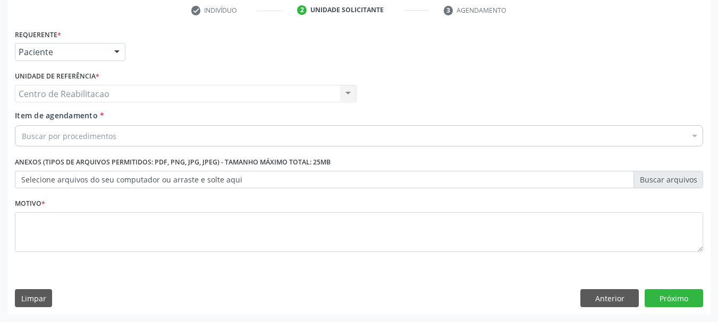
click at [73, 142] on div "Buscar por procedimentos" at bounding box center [359, 135] width 688 height 21
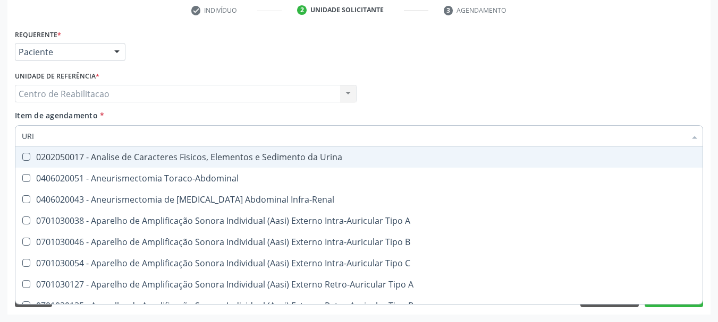
type input "URIN"
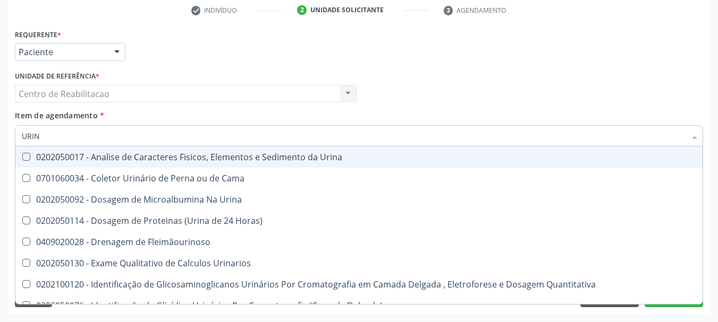
click at [72, 146] on input "URIN" at bounding box center [354, 135] width 664 height 21
click at [57, 155] on div "0202050017 - Analise de Caracteres Fisicos, Elementos e Sedimento da Urina" at bounding box center [359, 157] width 674 height 8
checkbox Urina "true"
click at [0, 132] on div "Acompanhamento Acompanhe a situação das marcações correntes e finalizadas Relat…" at bounding box center [359, 88] width 718 height 468
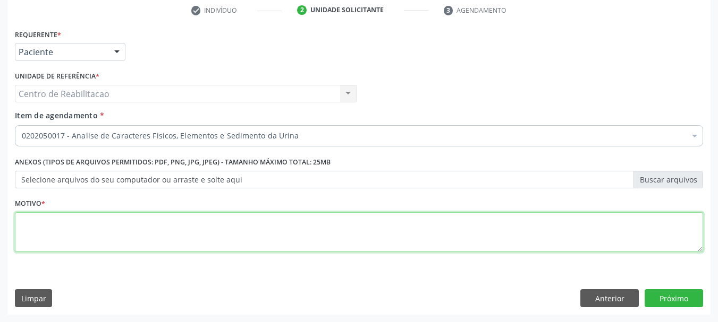
click at [38, 235] on textarea at bounding box center [359, 232] width 688 height 40
type textarea "*"
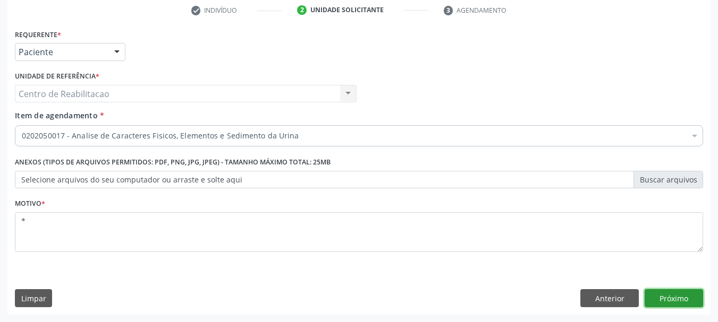
click at [674, 301] on button "Próximo" at bounding box center [673, 299] width 58 height 18
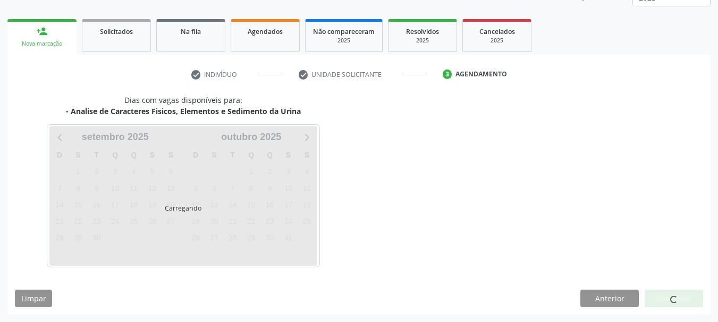
scroll to position [140, 0]
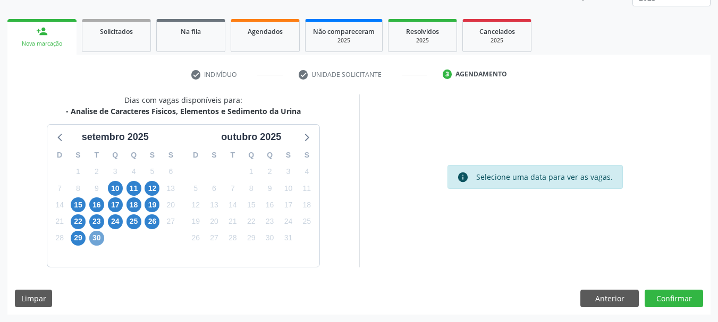
click at [95, 241] on span "30" at bounding box center [96, 238] width 15 height 15
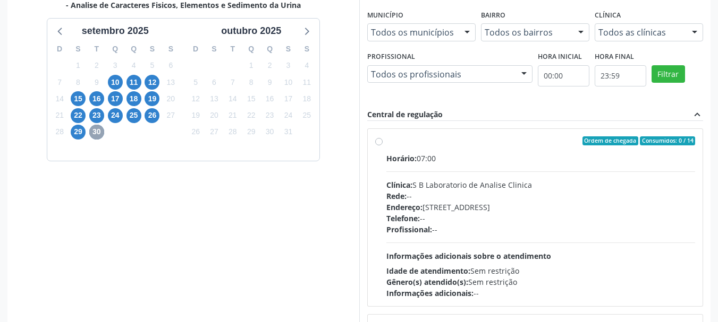
scroll to position [212, 0]
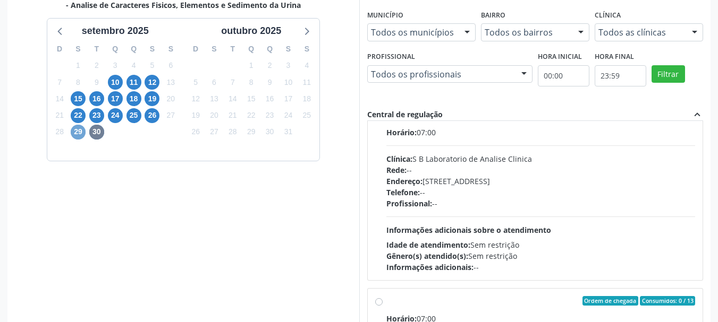
click at [78, 135] on span "29" at bounding box center [78, 132] width 15 height 15
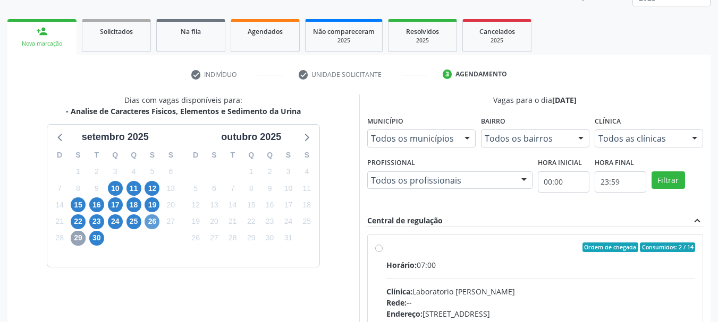
scroll to position [246, 0]
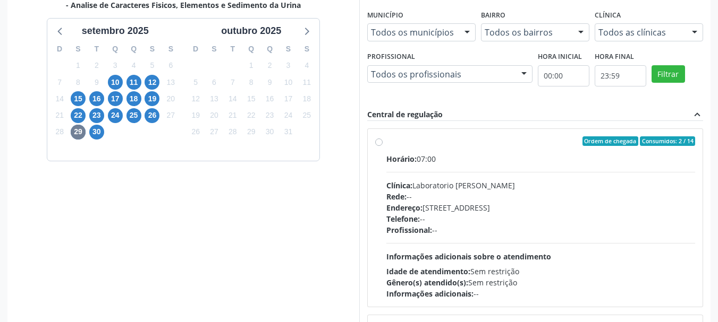
click at [156, 222] on div "Dias com vagas disponíveis para: - Analise de Caracteres Fisicos, Elementos e S…" at bounding box center [183, 160] width 352 height 345
click at [156, 117] on span "26" at bounding box center [151, 115] width 15 height 15
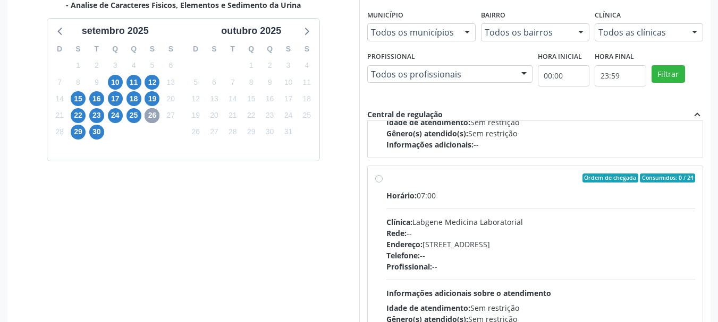
scroll to position [159, 0]
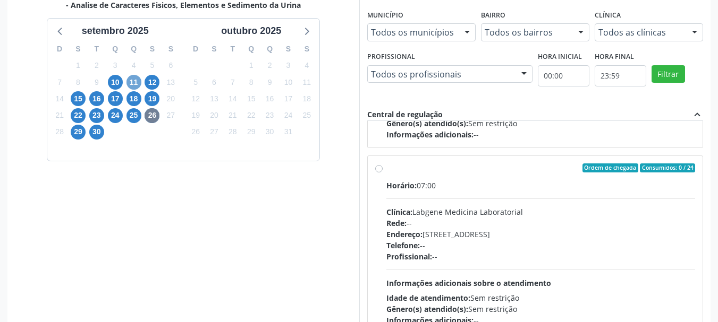
click at [135, 87] on span "11" at bounding box center [133, 82] width 15 height 15
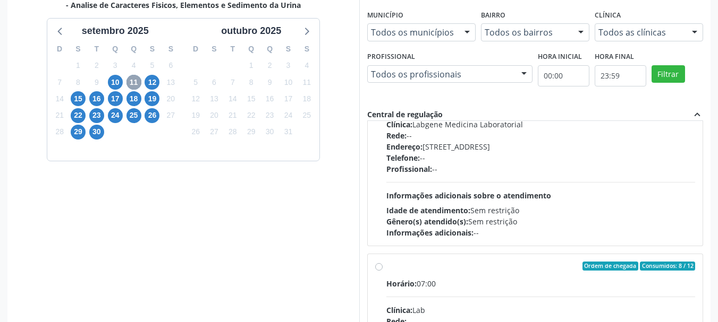
scroll to position [0, 0]
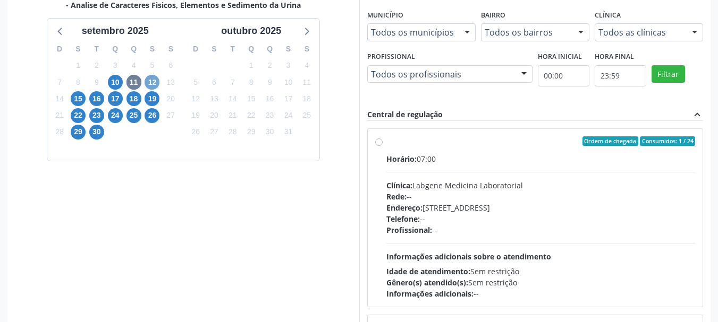
click at [148, 83] on span "12" at bounding box center [151, 82] width 15 height 15
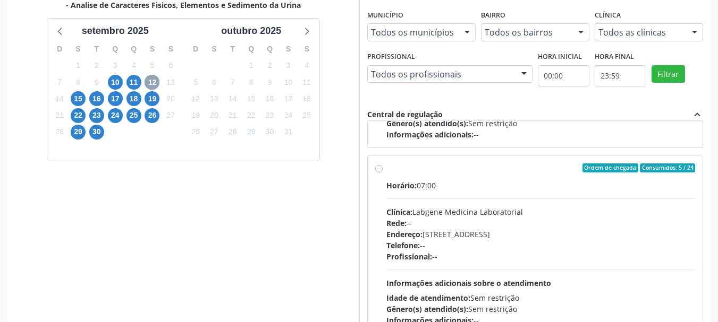
scroll to position [167, 0]
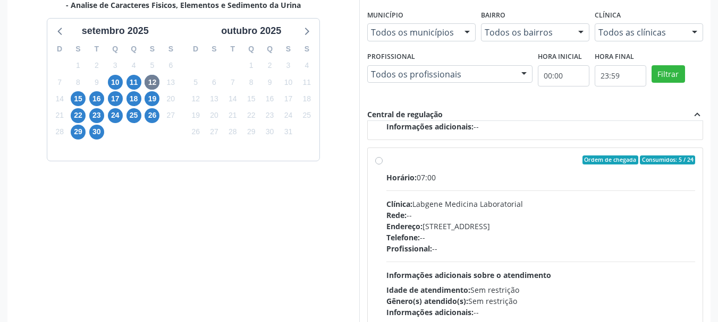
click at [435, 166] on label "Ordem de chegada Consumidos: 5 / 24 Horário: 07:00 Clínica: Labgene Medicina La…" at bounding box center [540, 237] width 309 height 163
click at [382, 165] on input "Ordem de chegada Consumidos: 5 / 24 Horário: 07:00 Clínica: Labgene Medicina La…" at bounding box center [378, 161] width 7 height 10
radio input "true"
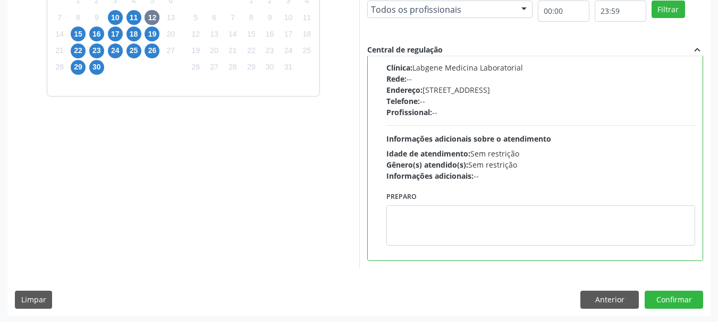
scroll to position [312, 0]
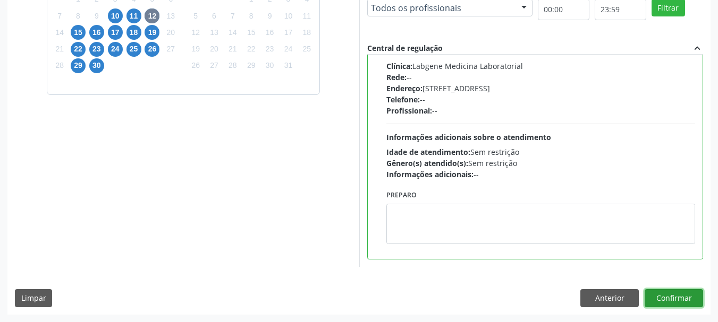
click at [684, 294] on button "Confirmar" at bounding box center [673, 299] width 58 height 18
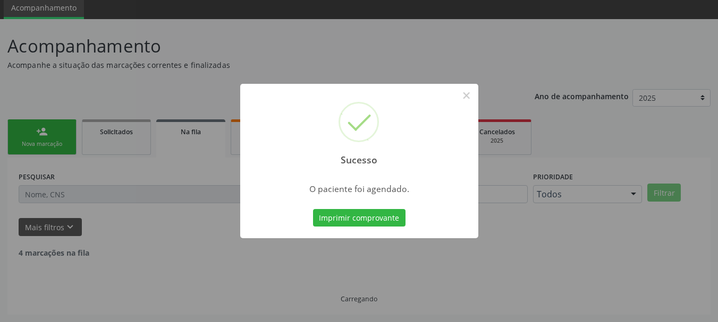
scroll to position [28, 0]
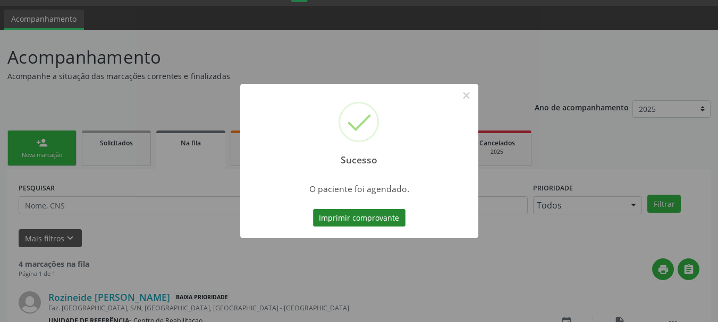
click at [369, 218] on button "Imprimir comprovante" at bounding box center [359, 218] width 92 height 18
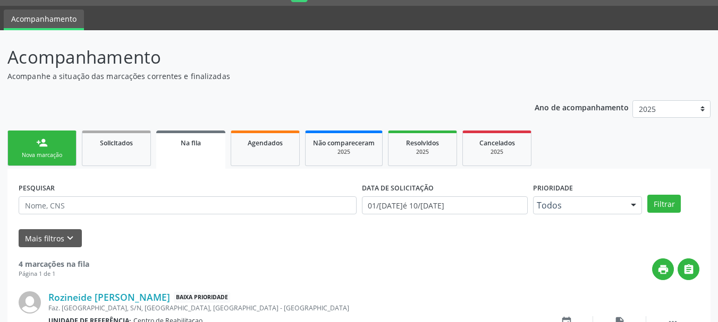
scroll to position [0, 0]
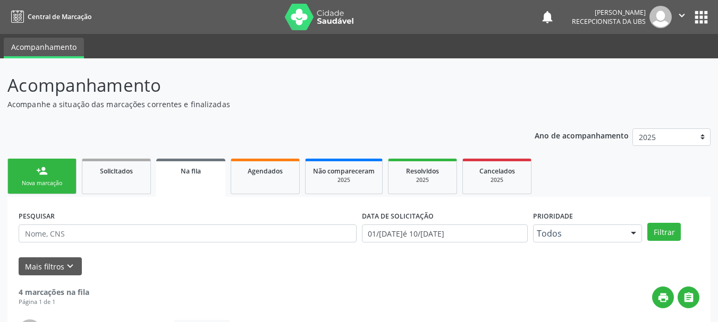
click at [702, 20] on button "apps" at bounding box center [701, 17] width 19 height 19
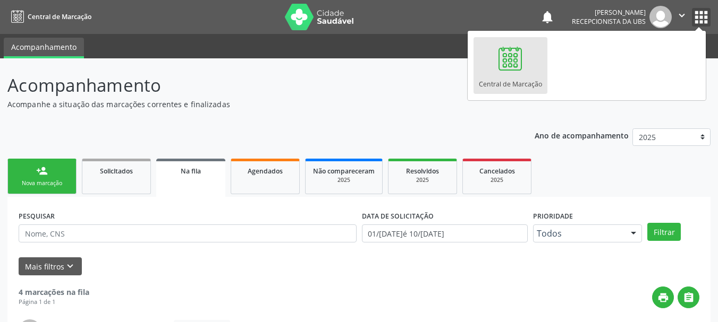
click at [687, 7] on button "" at bounding box center [681, 17] width 20 height 22
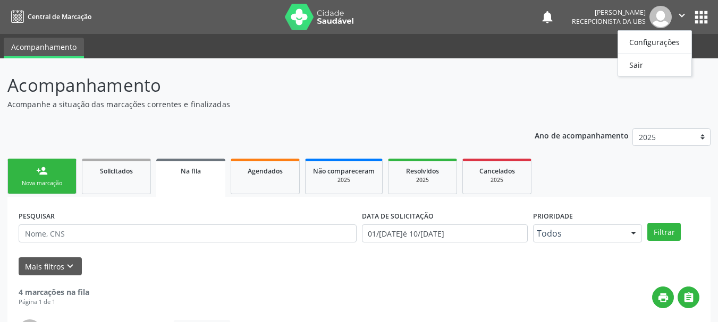
click at [679, 10] on icon "" at bounding box center [682, 16] width 12 height 12
click at [678, 15] on icon "" at bounding box center [682, 16] width 12 height 12
click at [638, 64] on link "Sair" at bounding box center [654, 64] width 73 height 15
